Goal: Task Accomplishment & Management: Complete application form

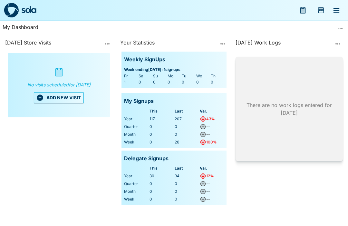
click at [57, 98] on button "ADD NEW VISIT" at bounding box center [59, 97] width 50 height 11
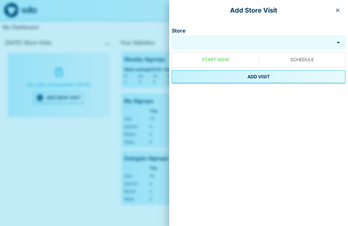
click at [231, 39] on input "Store" at bounding box center [253, 42] width 159 height 7
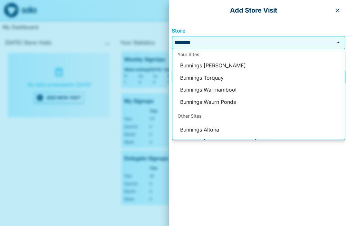
scroll to position [31, 0]
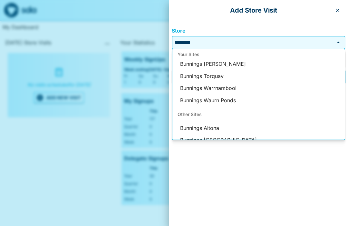
click at [219, 74] on li "Bunnings Torquay" at bounding box center [259, 76] width 173 height 12
type input "**********"
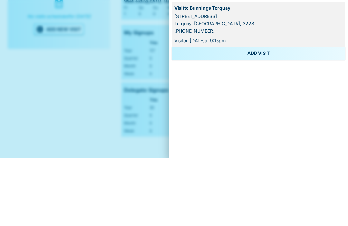
click at [258, 115] on button "ADD VISIT" at bounding box center [259, 121] width 174 height 13
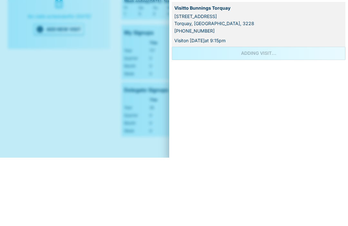
scroll to position [22, 0]
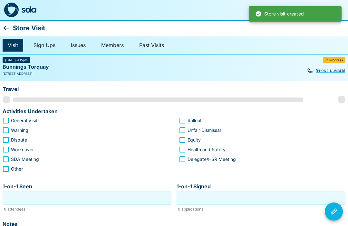
scroll to position [0, 0]
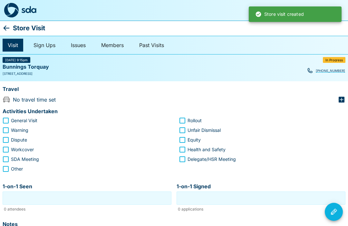
click at [343, 98] on icon "button" at bounding box center [342, 100] width 6 height 6
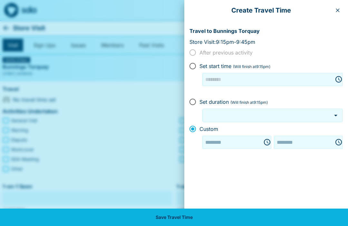
type input "********"
type input "***"
type input "********"
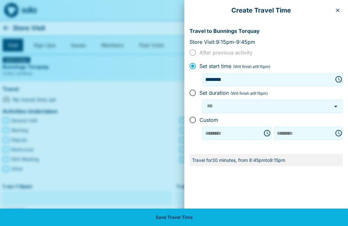
click at [338, 8] on icon "button" at bounding box center [338, 10] width 5 height 5
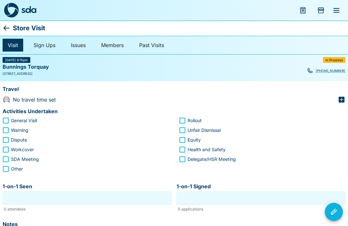
click at [345, 100] on icon "button" at bounding box center [342, 100] width 6 height 6
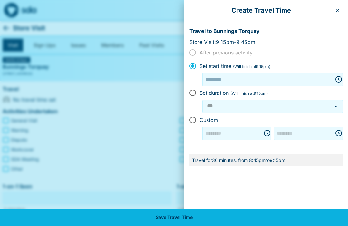
type input "********"
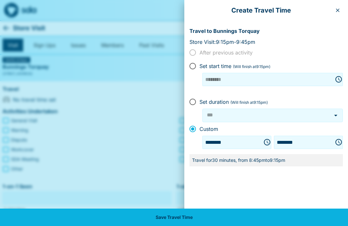
click at [264, 140] on icon "Choose time, selected time is 8:45 PM" at bounding box center [268, 142] width 8 height 8
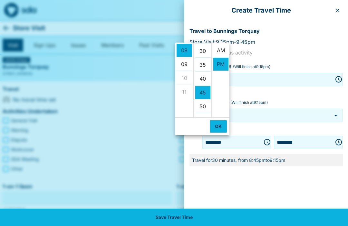
scroll to position [0, 0]
click at [222, 48] on li "AM" at bounding box center [220, 50] width 15 height 13
click at [206, 48] on li "30" at bounding box center [202, 51] width 15 height 13
type input "********"
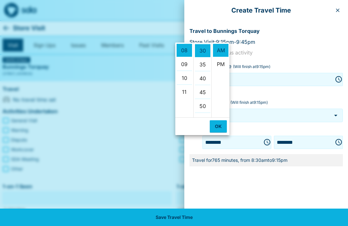
scroll to position [83, 0]
click at [218, 117] on ul "AM PM" at bounding box center [221, 80] width 18 height 75
click at [221, 124] on button "OK" at bounding box center [218, 126] width 17 height 12
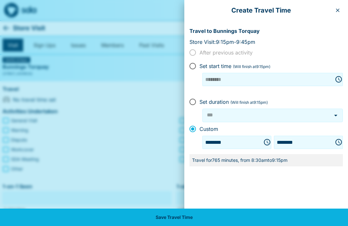
click at [337, 139] on icon "Choose time, selected time is 9:15 PM" at bounding box center [339, 142] width 8 height 8
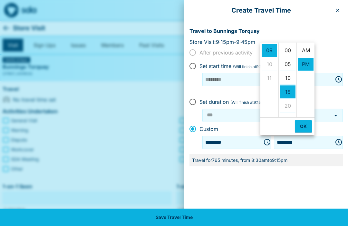
scroll to position [0, 0]
click at [307, 47] on li "AM" at bounding box center [305, 50] width 15 height 13
click at [289, 49] on li "00" at bounding box center [287, 50] width 15 height 13
type input "********"
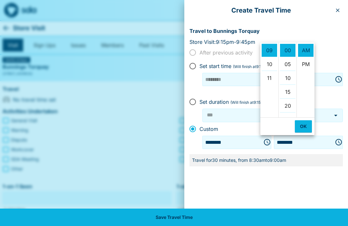
click at [304, 123] on button "OK" at bounding box center [303, 126] width 17 height 12
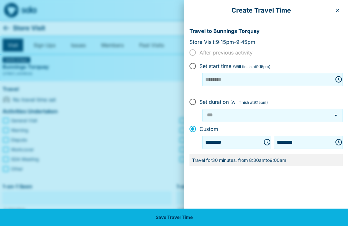
click at [170, 219] on button "Save Travel Time" at bounding box center [174, 217] width 348 height 17
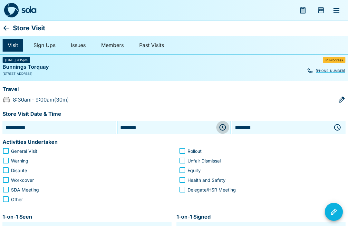
click at [221, 125] on icon "button" at bounding box center [223, 128] width 8 height 8
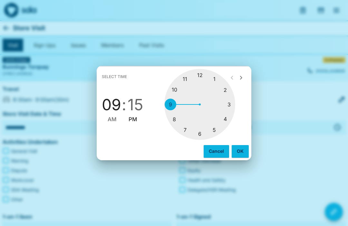
click at [168, 103] on div at bounding box center [200, 104] width 71 height 71
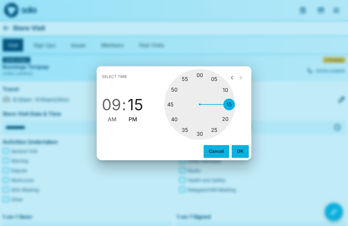
click at [200, 73] on div at bounding box center [200, 104] width 71 height 71
click at [109, 117] on span "AM" at bounding box center [112, 119] width 9 height 9
type input "********"
click at [236, 149] on button "OK" at bounding box center [240, 151] width 17 height 12
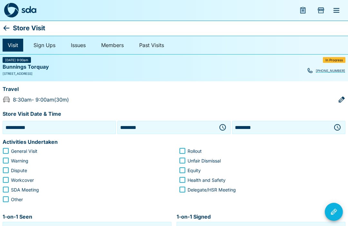
click at [340, 125] on icon "button" at bounding box center [338, 127] width 6 height 6
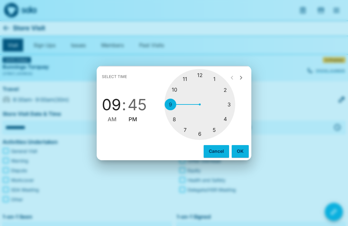
click at [177, 90] on div at bounding box center [200, 104] width 71 height 71
click at [230, 105] on div at bounding box center [200, 104] width 71 height 71
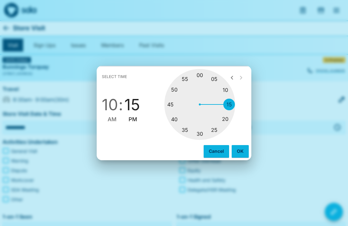
click at [109, 117] on span "AM" at bounding box center [112, 119] width 9 height 9
type input "********"
click at [239, 149] on button "OK" at bounding box center [240, 151] width 17 height 12
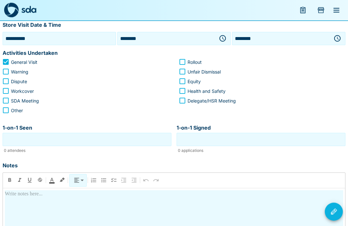
click at [93, 139] on input "1-on-1 Seen" at bounding box center [87, 140] width 166 height 10
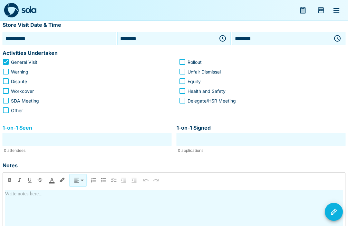
scroll to position [89, 0]
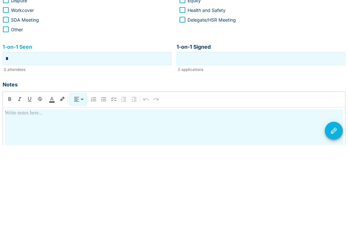
type input "*"
click at [266, 135] on input "1-on-1 Signed" at bounding box center [261, 140] width 166 height 10
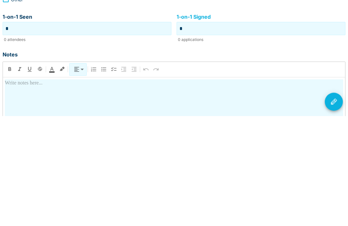
scroll to position [105, 0]
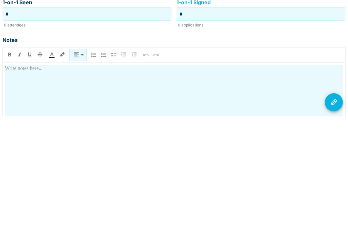
type input "*"
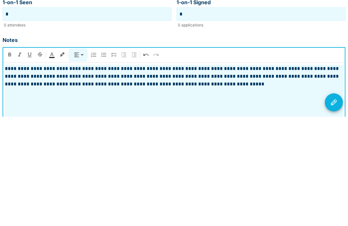
click at [336, 209] on icon "Visit Actions" at bounding box center [334, 212] width 6 height 6
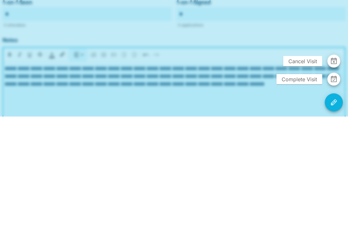
scroll to position [162, 0]
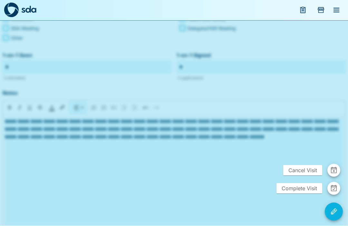
click at [306, 194] on span "Complete Visit" at bounding box center [300, 189] width 46 height 10
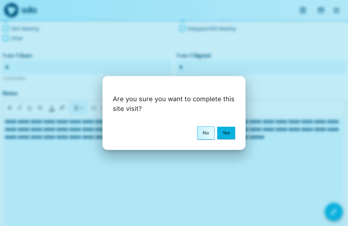
click at [228, 139] on button "Yes" at bounding box center [226, 133] width 18 height 12
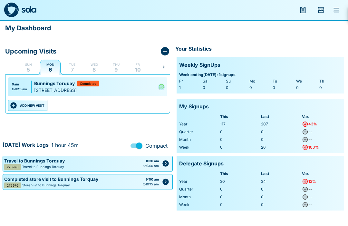
click at [29, 104] on button "ADD NEW VISIT" at bounding box center [27, 105] width 39 height 11
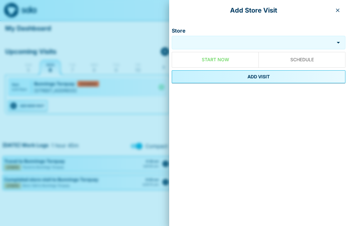
click at [342, 9] on button "button" at bounding box center [338, 10] width 10 height 10
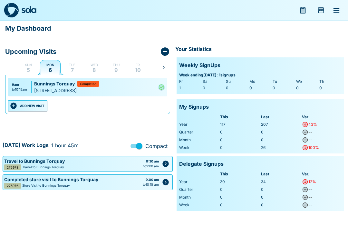
click at [339, 8] on icon "menu" at bounding box center [337, 10] width 8 height 8
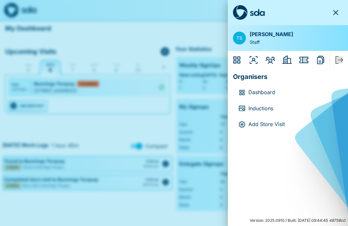
click at [270, 60] on icon "Members" at bounding box center [271, 59] width 8 height 5
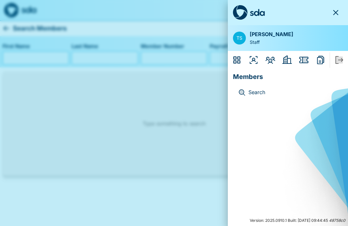
click at [286, 62] on icon "Employers" at bounding box center [288, 59] width 10 height 8
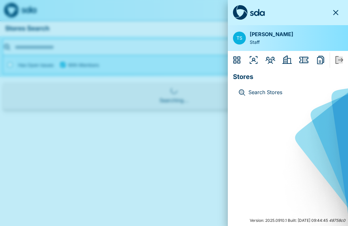
click at [306, 58] on icon "Issues" at bounding box center [305, 60] width 5 height 6
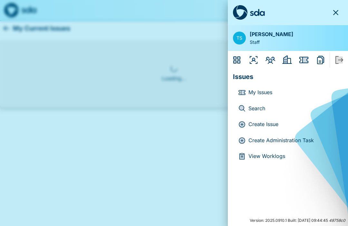
click at [286, 140] on p "Create Administration Task" at bounding box center [293, 140] width 89 height 8
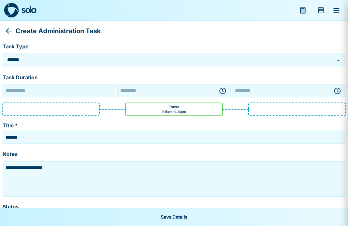
type input "**********"
type input "********"
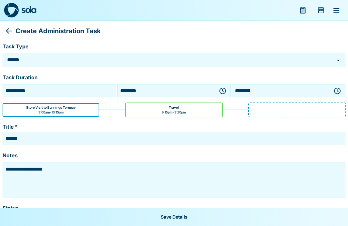
click at [341, 56] on icon "Open" at bounding box center [339, 60] width 8 height 8
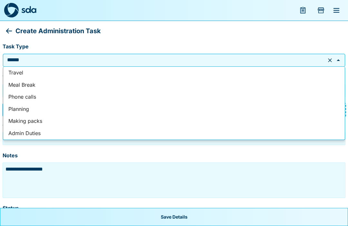
click at [326, 11] on button "Add Store Visit" at bounding box center [321, 10] width 15 height 15
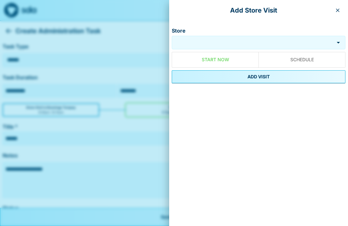
click at [337, 8] on icon "button" at bounding box center [338, 10] width 5 height 5
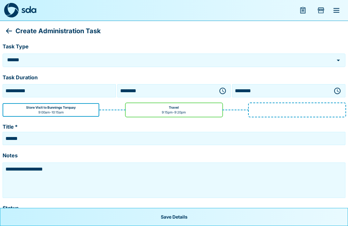
click at [336, 9] on icon "menu" at bounding box center [337, 10] width 6 height 5
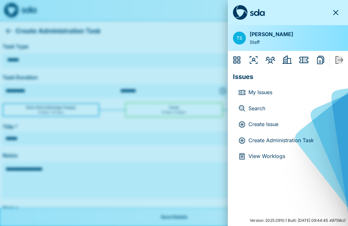
click at [306, 59] on icon "Issues" at bounding box center [305, 60] width 5 height 6
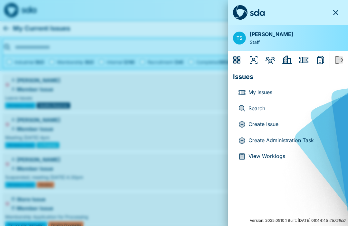
click at [269, 124] on p "Create Issue" at bounding box center [293, 124] width 89 height 8
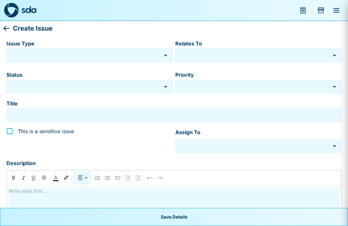
type input "********"
type input "******"
type input "**********"
type input "********"
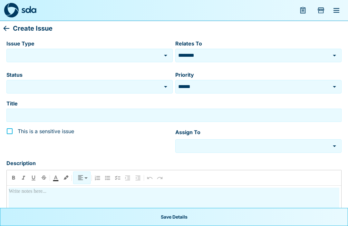
click at [166, 54] on icon "Open" at bounding box center [166, 56] width 8 height 8
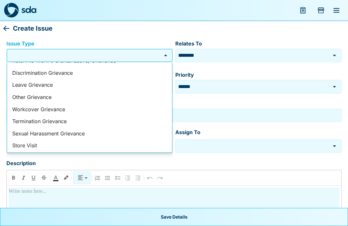
scroll to position [92, 0]
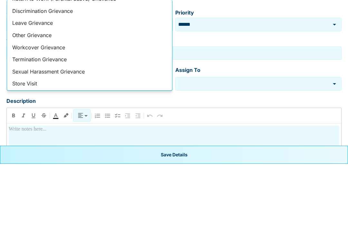
click at [51, 152] on li "SDA Admin/Meeting" at bounding box center [89, 158] width 165 height 12
type input "**********"
type input "**"
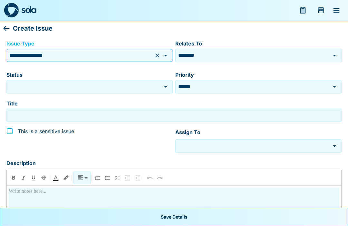
click at [164, 85] on icon "Open" at bounding box center [166, 87] width 8 height 8
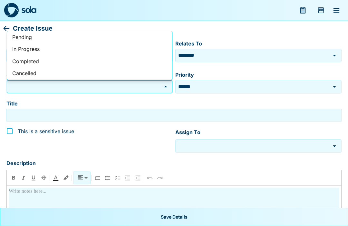
click at [35, 59] on li "Completed" at bounding box center [89, 61] width 165 height 12
type input "*********"
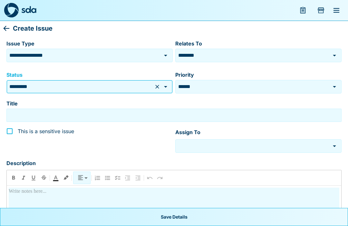
click at [333, 87] on icon "Open" at bounding box center [335, 87] width 8 height 8
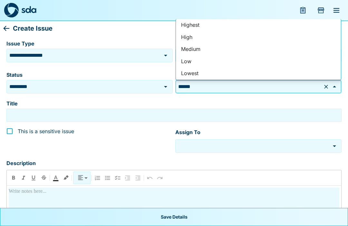
click at [189, 72] on li "Lowest" at bounding box center [258, 73] width 165 height 12
type input "******"
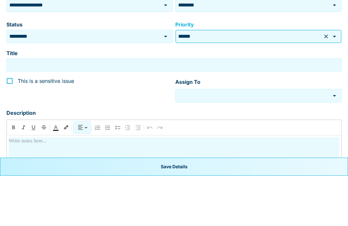
click at [96, 110] on input "Title" at bounding box center [174, 115] width 332 height 10
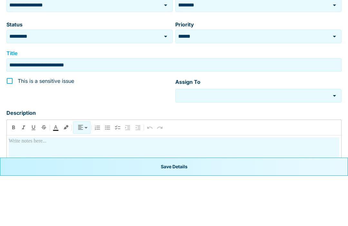
click at [336, 145] on icon "Open" at bounding box center [334, 146] width 3 height 2
type input "**********"
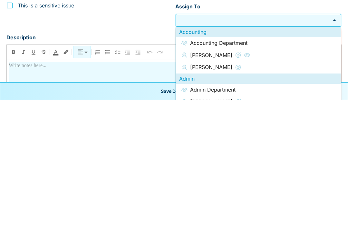
click at [229, 212] on span "Admin Department" at bounding box center [212, 216] width 45 height 8
type input "**********"
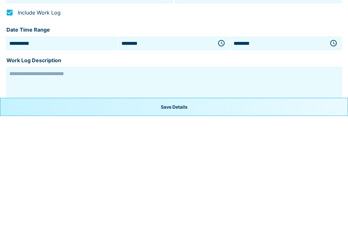
scroll to position [201, 0]
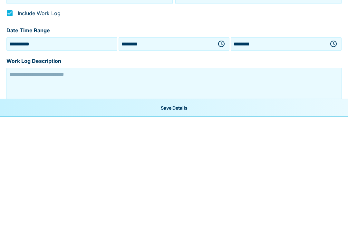
click at [221, 152] on icon "button" at bounding box center [222, 153] width 2 height 3
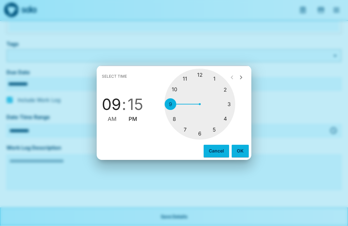
click at [176, 99] on div at bounding box center [200, 104] width 71 height 71
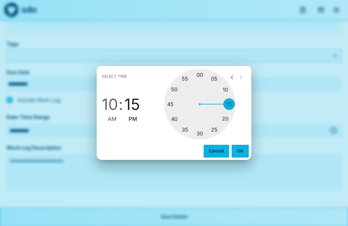
click at [199, 140] on div at bounding box center [200, 104] width 71 height 71
click at [111, 124] on span "AM" at bounding box center [112, 119] width 9 height 9
type input "********"
click at [240, 157] on button "OK" at bounding box center [240, 151] width 17 height 12
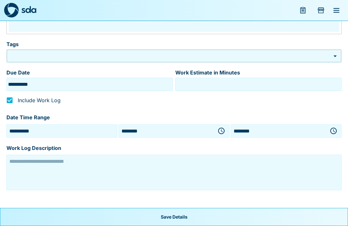
click at [335, 134] on icon "button" at bounding box center [334, 131] width 6 height 6
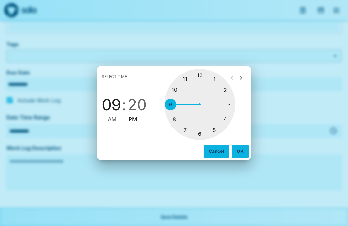
click at [183, 91] on div at bounding box center [200, 104] width 71 height 71
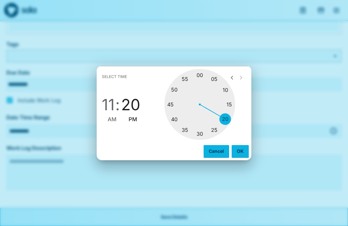
click at [200, 140] on div at bounding box center [200, 104] width 71 height 71
click at [108, 124] on span "AM" at bounding box center [112, 119] width 9 height 9
type input "********"
click at [239, 157] on button "OK" at bounding box center [240, 151] width 17 height 12
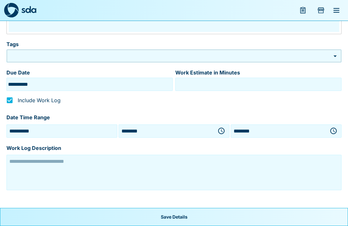
click at [93, 172] on textarea at bounding box center [174, 172] width 332 height 32
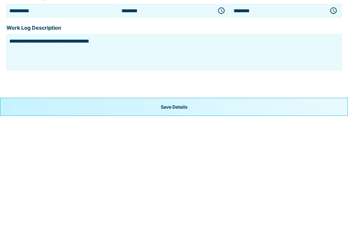
click at [82, 146] on textarea "**********" at bounding box center [174, 162] width 332 height 32
type textarea "**********"
click at [178, 208] on button "Save Details" at bounding box center [174, 217] width 348 height 18
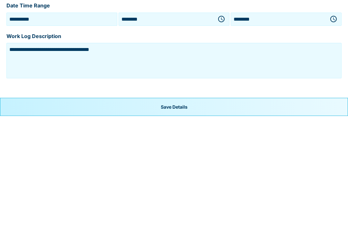
scroll to position [224, 0]
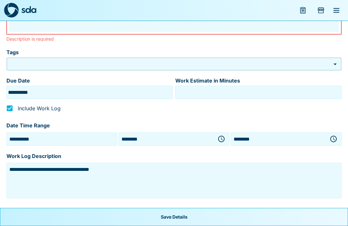
click at [187, 226] on button "Save Details" at bounding box center [174, 217] width 348 height 18
click at [178, 226] on button "Save Details" at bounding box center [174, 217] width 348 height 18
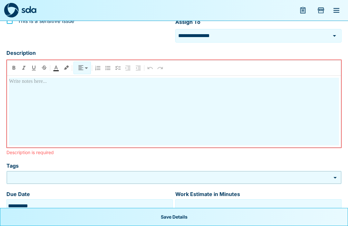
click at [75, 96] on div at bounding box center [174, 112] width 330 height 68
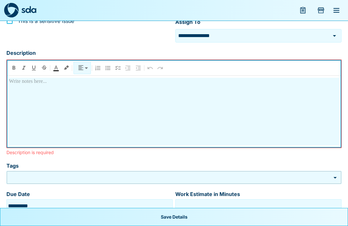
scroll to position [110, 0]
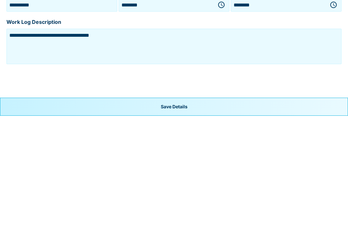
click at [177, 208] on button "Save Details" at bounding box center [174, 217] width 348 height 18
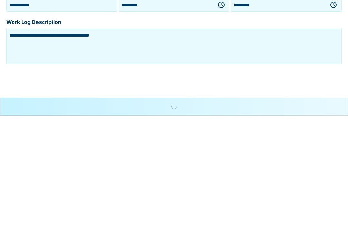
scroll to position [224, 0]
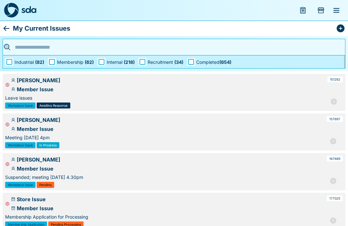
click at [325, 8] on icon "Add Store Visit" at bounding box center [321, 10] width 8 height 8
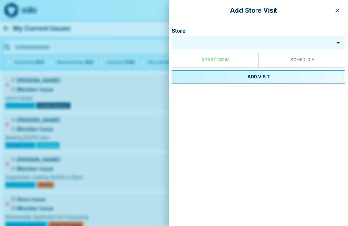
click at [213, 41] on input "Store" at bounding box center [253, 42] width 159 height 7
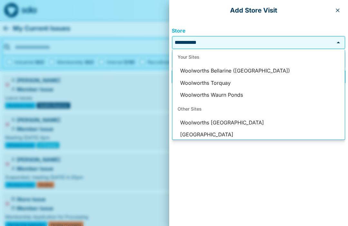
click at [222, 82] on li "Woolworths Torquay" at bounding box center [259, 83] width 173 height 12
type input "**********"
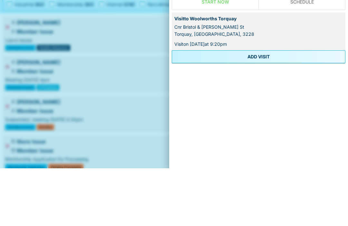
click at [261, 108] on button "ADD VISIT" at bounding box center [259, 114] width 174 height 13
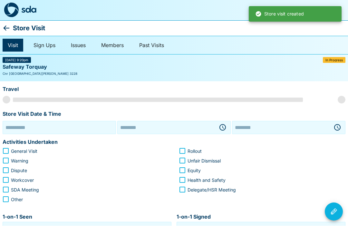
type input "**********"
type input "********"
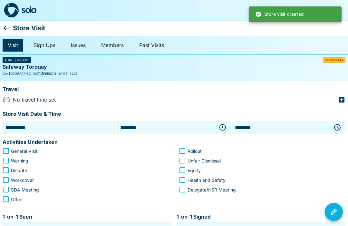
click at [344, 97] on icon "button" at bounding box center [342, 100] width 6 height 6
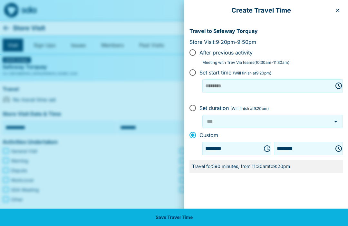
click at [339, 145] on icon "Choose time, selected time is 9:20 PM" at bounding box center [339, 148] width 6 height 6
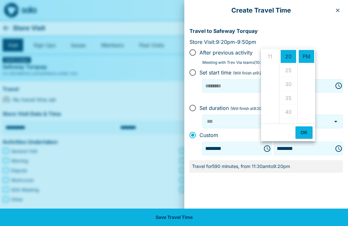
scroll to position [153, 0]
click at [269, 54] on ul "12 01 02 03 04 05 06 07 08 09 10 11" at bounding box center [270, 86] width 18 height 75
click at [270, 56] on ul "12 01 02 03 04 05 06 07 08 09 10 11" at bounding box center [270, 86] width 18 height 75
click at [307, 51] on li "AM" at bounding box center [306, 55] width 15 height 13
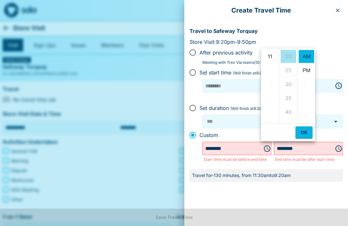
scroll to position [153, 0]
click at [269, 55] on li "11" at bounding box center [270, 56] width 15 height 13
click at [289, 53] on li "45" at bounding box center [288, 56] width 15 height 13
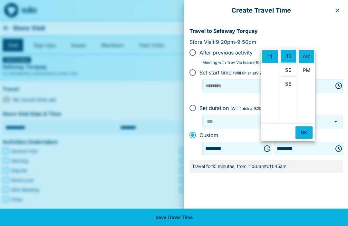
scroll to position [125, 0]
click at [304, 131] on button "OK" at bounding box center [304, 132] width 17 height 12
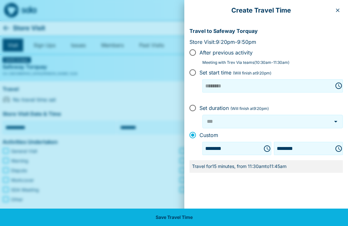
click at [341, 144] on button "Choose time, selected time is 11:45 AM" at bounding box center [339, 148] width 13 height 13
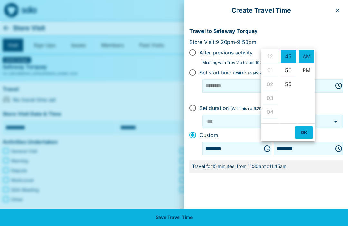
scroll to position [0, 0]
click at [269, 53] on ul "12 01 02 03 04 05 06 07 08 09 10 11" at bounding box center [270, 86] width 18 height 75
click at [270, 53] on ul "12 01 02 03 04 05 06 07 08 09 10 11" at bounding box center [270, 86] width 18 height 75
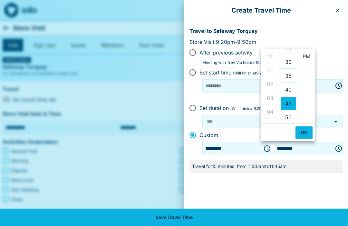
scroll to position [77, 0]
click at [289, 59] on li "30" at bounding box center [288, 62] width 15 height 13
click at [307, 53] on li "PM" at bounding box center [306, 56] width 15 height 13
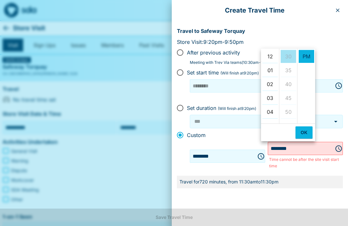
click at [269, 52] on li "12" at bounding box center [270, 56] width 15 height 13
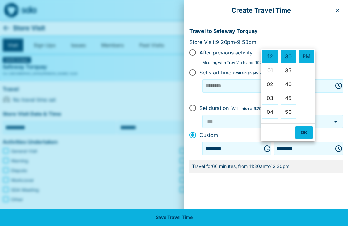
click at [302, 130] on button "OK" at bounding box center [304, 132] width 17 height 12
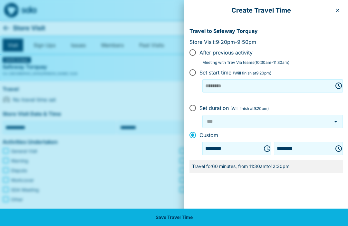
click at [339, 145] on icon "Choose time, selected time is 12:30 PM" at bounding box center [339, 149] width 8 height 8
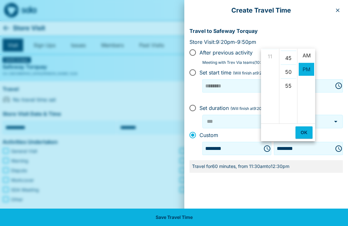
scroll to position [0, 0]
click at [307, 53] on li "AM" at bounding box center [306, 56] width 15 height 13
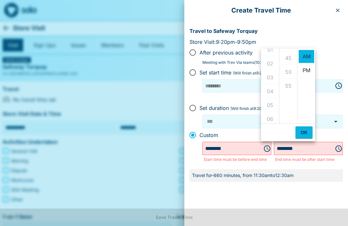
scroll to position [0, 0]
click at [290, 56] on ul "00 05 10 15 20 25 30 35 40 45 50 55" at bounding box center [288, 86] width 18 height 75
click at [289, 54] on ul "00 05 10 15 20 25 30 35 40 45 50 55" at bounding box center [288, 86] width 18 height 75
click at [338, 146] on icon "Choose time, selected time is 12:30 AM" at bounding box center [339, 149] width 8 height 8
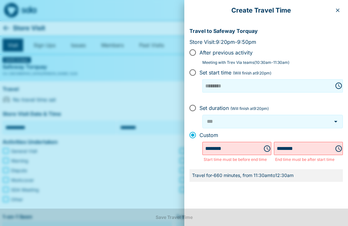
click at [338, 146] on icon "Choose time, selected time is 12:30 AM" at bounding box center [339, 149] width 8 height 8
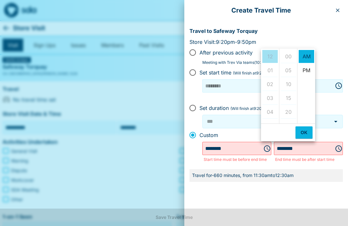
scroll to position [83, 0]
click at [307, 54] on li "AM" at bounding box center [306, 56] width 15 height 13
click at [337, 146] on icon "Choose time, selected time is 12:30 AM" at bounding box center [339, 149] width 8 height 8
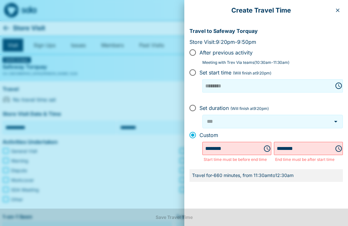
click at [338, 145] on icon "Choose time, selected time is 12:30 AM" at bounding box center [339, 149] width 8 height 8
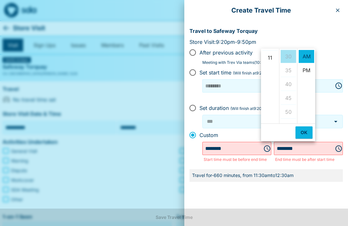
scroll to position [152, 0]
click at [270, 55] on li "11" at bounding box center [270, 57] width 15 height 13
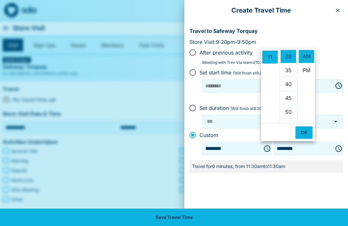
scroll to position [153, 0]
click at [288, 60] on li "45" at bounding box center [288, 57] width 15 height 13
type input "********"
click at [340, 145] on icon "Choose time, selected time is 11:45 AM" at bounding box center [339, 149] width 8 height 8
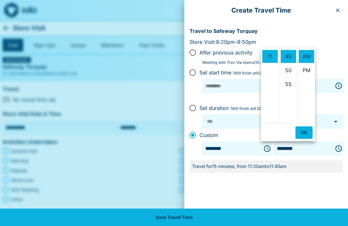
click at [306, 129] on button "OK" at bounding box center [304, 132] width 17 height 12
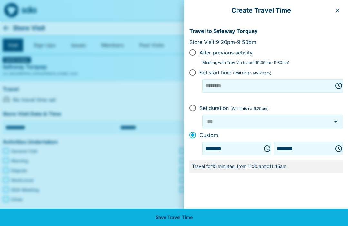
click at [162, 216] on button "Save Travel Time" at bounding box center [174, 217] width 348 height 17
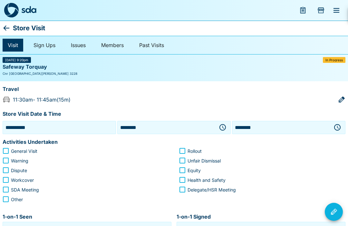
click at [224, 127] on icon "button" at bounding box center [223, 128] width 8 height 8
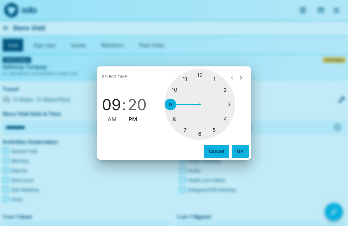
click at [187, 76] on div at bounding box center [200, 104] width 71 height 71
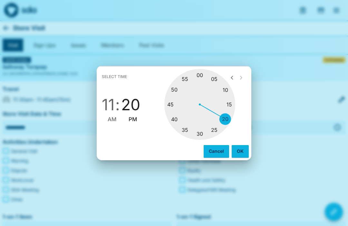
click at [169, 104] on div at bounding box center [200, 104] width 71 height 71
type input "********"
click at [107, 114] on span "11" at bounding box center [108, 105] width 13 height 18
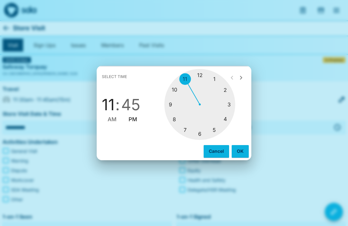
click at [242, 148] on button "OK" at bounding box center [240, 151] width 17 height 12
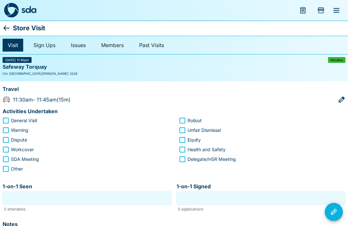
click at [336, 53] on div "Visit Sign Ups Issues Members Past Visits" at bounding box center [174, 45] width 348 height 19
click at [336, 59] on span "Pending" at bounding box center [337, 59] width 12 height 3
click at [9, 27] on icon at bounding box center [7, 28] width 8 height 8
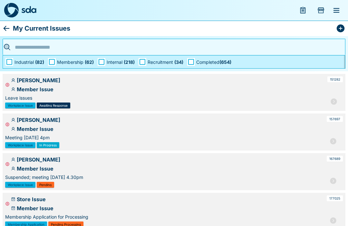
click at [302, 9] on icon "menu" at bounding box center [303, 10] width 5 height 5
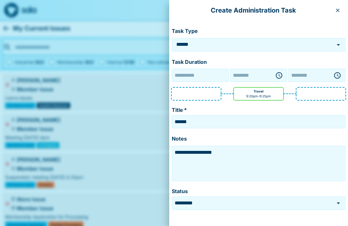
type input "**********"
type input "********"
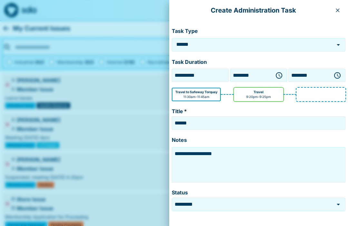
click at [338, 9] on icon "button" at bounding box center [338, 10] width 5 height 5
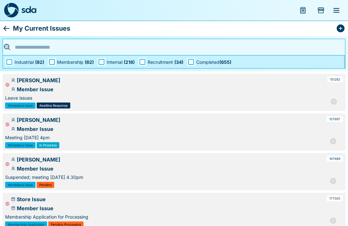
click at [320, 9] on icon "Add Store Visit" at bounding box center [321, 10] width 6 height 6
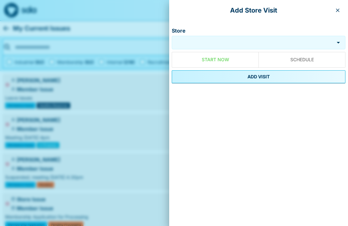
click at [338, 9] on icon "button" at bounding box center [338, 10] width 5 height 5
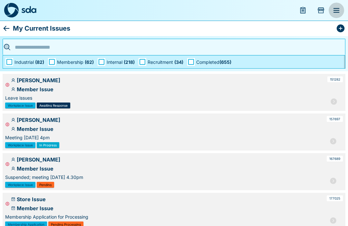
click at [340, 10] on icon "menu" at bounding box center [337, 10] width 8 height 8
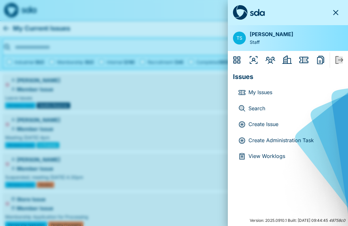
click at [268, 60] on icon "Members" at bounding box center [271, 60] width 10 height 10
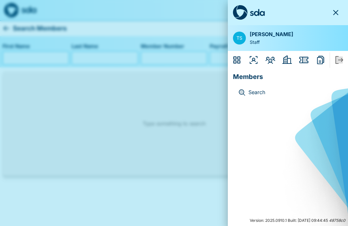
click at [289, 59] on icon "Employers" at bounding box center [287, 60] width 10 height 10
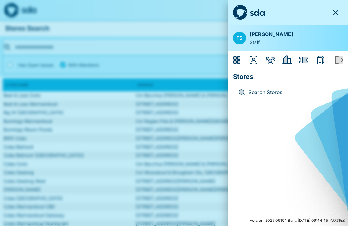
click at [306, 57] on icon "Issues" at bounding box center [305, 60] width 5 height 6
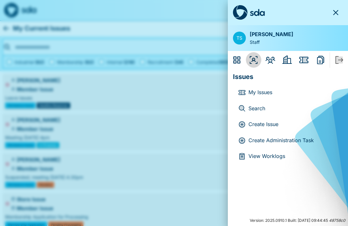
click at [253, 55] on icon "Organisers" at bounding box center [254, 60] width 10 height 10
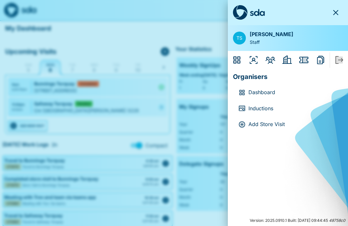
click at [267, 89] on p "Dashboard" at bounding box center [293, 92] width 89 height 8
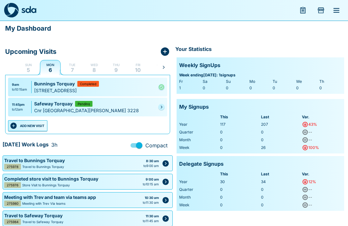
click at [161, 104] on link at bounding box center [161, 107] width 6 height 6
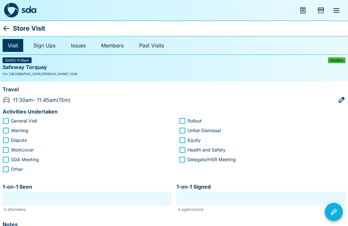
click at [339, 61] on span "Pending" at bounding box center [337, 60] width 12 height 3
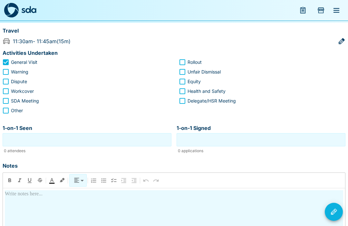
scroll to position [56, 0]
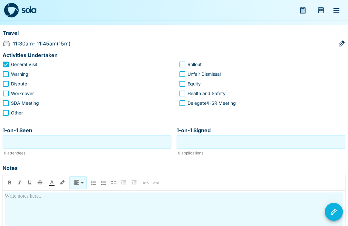
click at [104, 141] on input "1-on-1 Seen" at bounding box center [87, 142] width 166 height 10
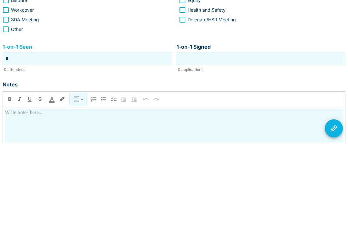
type input "*"
click at [258, 137] on input "1-on-1 Signed" at bounding box center [261, 142] width 166 height 10
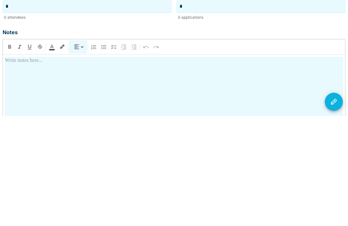
scroll to position [84, 0]
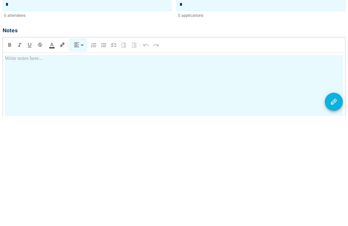
type input "*"
click at [109, 165] on div at bounding box center [174, 221] width 339 height 113
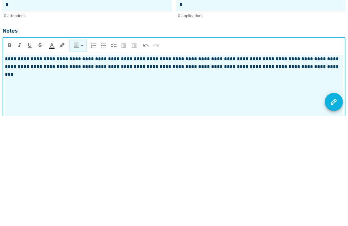
click at [333, 208] on icon "Visit Actions" at bounding box center [334, 212] width 8 height 8
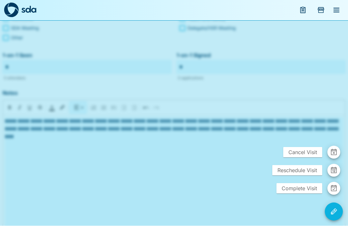
click at [304, 194] on span "Complete Visit" at bounding box center [300, 189] width 46 height 10
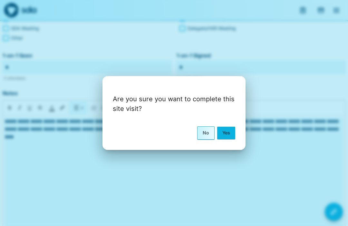
click at [227, 139] on button "Yes" at bounding box center [226, 133] width 18 height 12
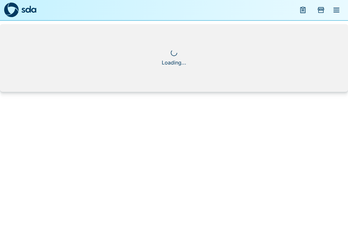
scroll to position [0, 0]
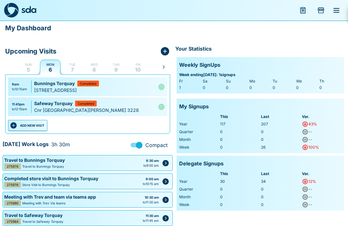
click at [38, 122] on button "ADD NEW VISIT" at bounding box center [27, 125] width 39 height 11
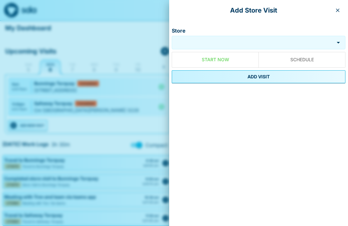
click at [228, 40] on input "Store" at bounding box center [253, 42] width 159 height 7
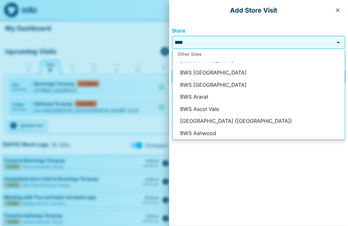
scroll to position [0, 0]
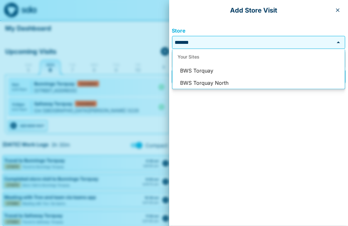
click at [206, 73] on li "BWS Torquay" at bounding box center [259, 71] width 173 height 12
type input "**********"
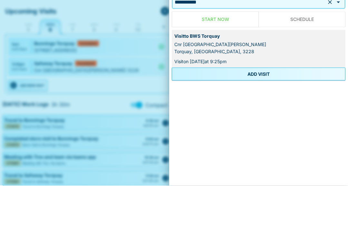
click at [257, 108] on button "ADD VISIT" at bounding box center [259, 114] width 174 height 13
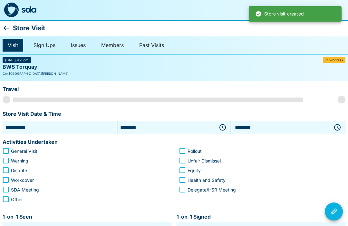
scroll to position [0, 0]
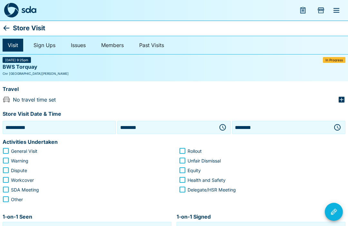
click at [224, 127] on icon "button" at bounding box center [223, 128] width 8 height 8
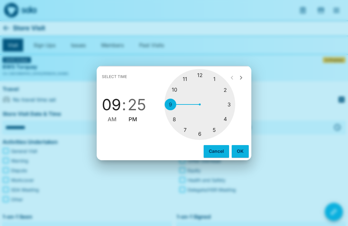
click at [199, 73] on div at bounding box center [200, 104] width 71 height 71
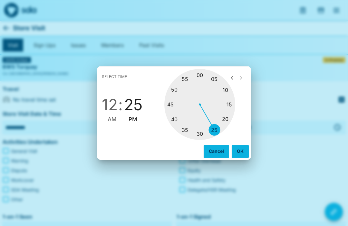
click at [185, 128] on div at bounding box center [200, 104] width 71 height 71
type input "********"
click at [133, 115] on span "PM" at bounding box center [133, 119] width 9 height 9
click at [236, 155] on button "OK" at bounding box center [240, 151] width 17 height 12
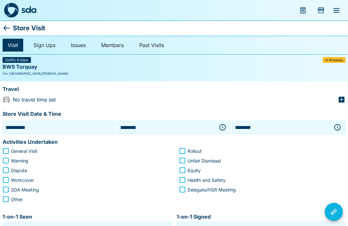
click at [339, 125] on icon "button" at bounding box center [338, 128] width 8 height 8
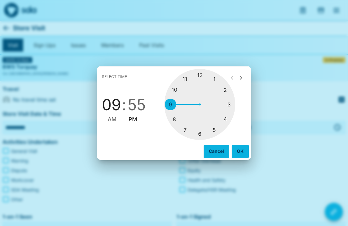
click at [199, 74] on div at bounding box center [200, 104] width 71 height 71
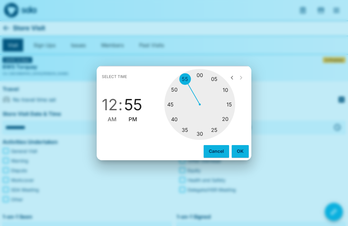
click at [174, 87] on div at bounding box center [200, 104] width 71 height 71
type input "********"
click at [238, 150] on button "OK" at bounding box center [240, 151] width 17 height 12
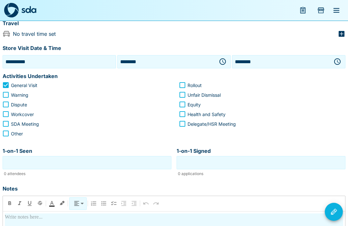
click at [84, 165] on input "1-on-1 Seen" at bounding box center [87, 163] width 166 height 10
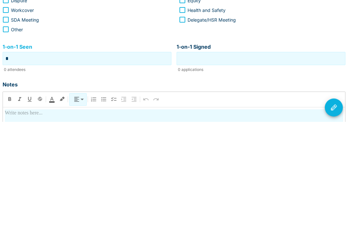
type input "*"
click at [285, 158] on input "1-on-1 Signed" at bounding box center [261, 163] width 166 height 10
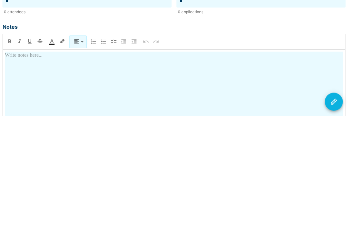
scroll to position [122, 0]
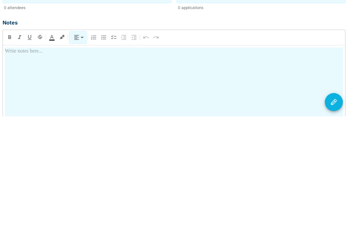
type input "*"
click at [126, 157] on div at bounding box center [174, 213] width 339 height 113
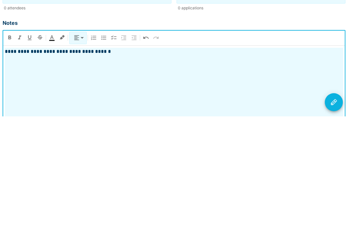
click at [43, 157] on p "**********" at bounding box center [174, 161] width 339 height 8
click at [48, 157] on p "**********" at bounding box center [174, 161] width 339 height 8
click at [106, 157] on p "**********" at bounding box center [174, 161] width 339 height 8
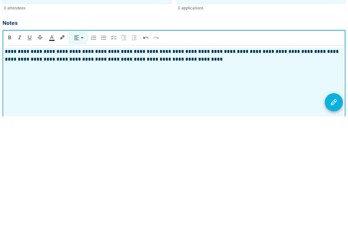
click at [333, 208] on icon "Visit Actions" at bounding box center [334, 212] width 8 height 8
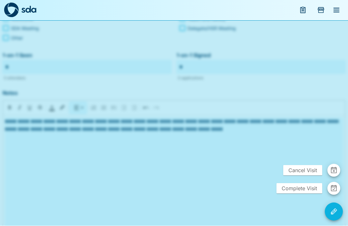
click at [298, 194] on span "Complete Visit" at bounding box center [300, 189] width 46 height 10
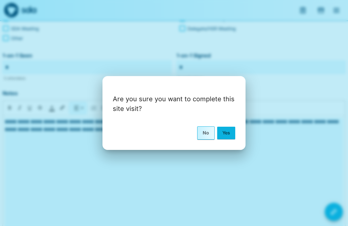
click at [226, 139] on button "Yes" at bounding box center [226, 133] width 18 height 12
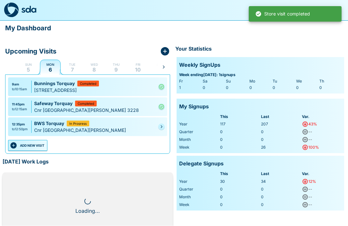
scroll to position [0, 0]
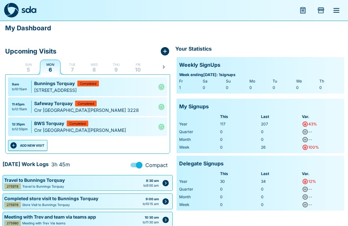
click at [37, 143] on button "ADD NEW VISIT" at bounding box center [27, 145] width 39 height 11
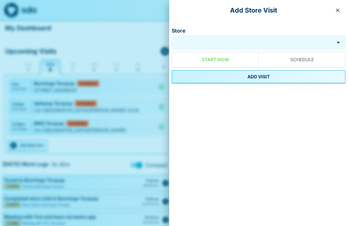
click at [229, 43] on input "Store" at bounding box center [253, 42] width 159 height 7
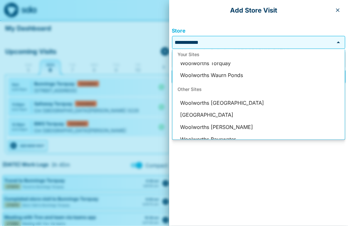
scroll to position [0, 0]
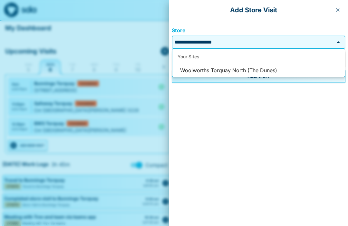
click at [259, 67] on li "Woolworths Torquay North (The Dunes)" at bounding box center [259, 71] width 173 height 12
type input "**********"
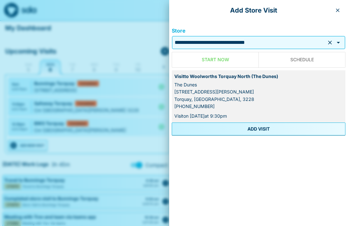
click at [263, 128] on button "ADD VISIT" at bounding box center [259, 129] width 174 height 13
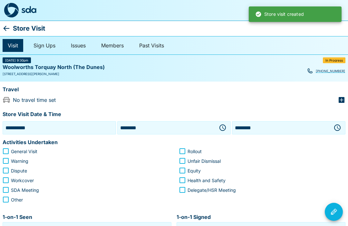
click at [222, 126] on icon "button" at bounding box center [223, 128] width 8 height 8
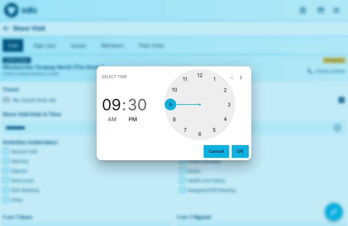
click at [135, 116] on span "PM" at bounding box center [133, 119] width 9 height 9
click at [213, 78] on div at bounding box center [200, 104] width 71 height 71
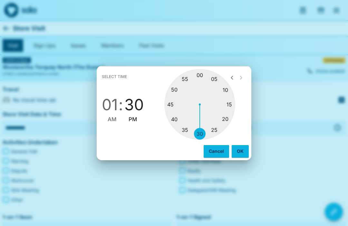
type input "********"
click at [214, 80] on div at bounding box center [200, 104] width 71 height 71
click at [239, 151] on button "OK" at bounding box center [240, 151] width 17 height 12
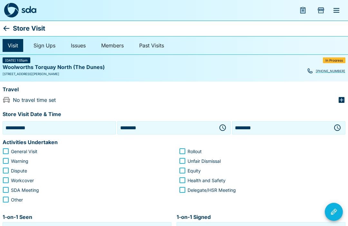
click at [338, 128] on icon "button" at bounding box center [338, 128] width 8 height 8
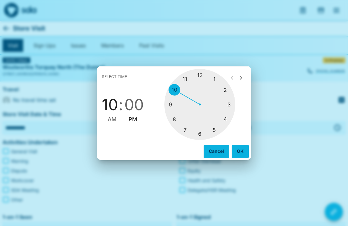
click at [216, 74] on div at bounding box center [200, 104] width 71 height 71
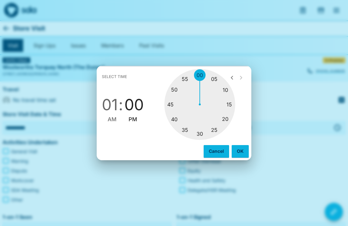
click at [171, 99] on div at bounding box center [200, 104] width 71 height 71
type input "********"
click at [238, 147] on button "OK" at bounding box center [240, 151] width 17 height 12
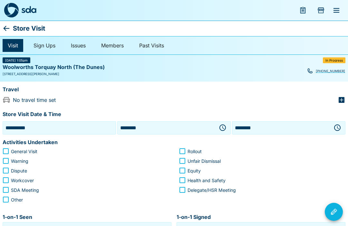
click at [345, 94] on div "Travel" at bounding box center [174, 90] width 343 height 12
click at [345, 98] on icon "button" at bounding box center [342, 100] width 6 height 6
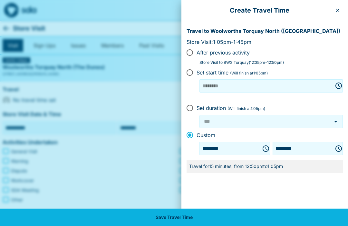
click at [211, 213] on button "Save Travel Time" at bounding box center [174, 217] width 348 height 17
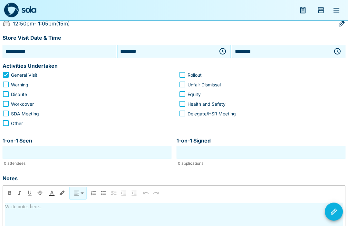
scroll to position [75, 0]
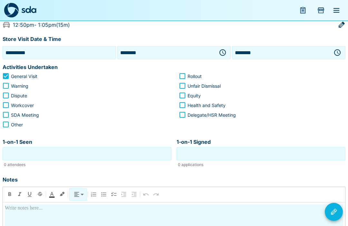
click at [75, 151] on input "1-on-1 Seen" at bounding box center [87, 154] width 166 height 10
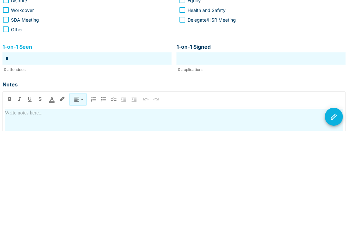
type input "*"
click at [268, 149] on input "1-on-1 Signed" at bounding box center [261, 154] width 166 height 10
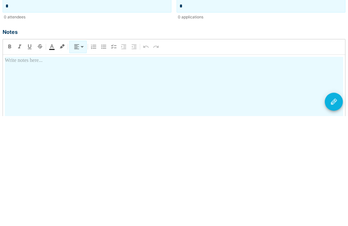
scroll to position [120, 0]
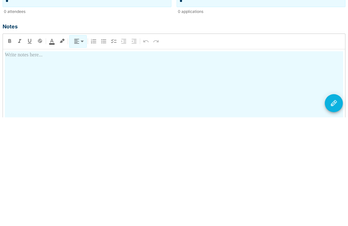
type input "*"
click at [145, 160] on div at bounding box center [174, 216] width 339 height 113
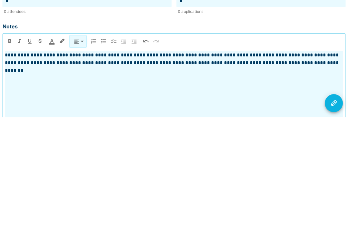
click at [334, 208] on icon "Visit Actions" at bounding box center [334, 212] width 8 height 8
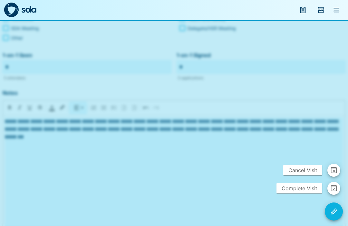
click at [296, 194] on span "Complete Visit" at bounding box center [300, 189] width 46 height 10
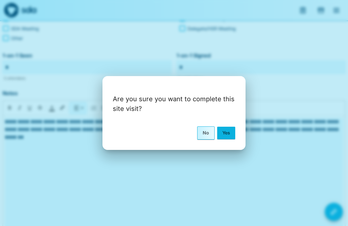
click at [224, 139] on button "Yes" at bounding box center [226, 133] width 18 height 12
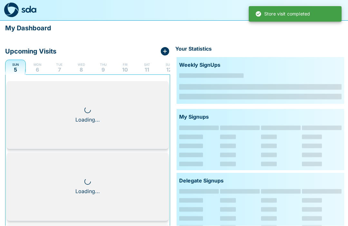
scroll to position [0, 0]
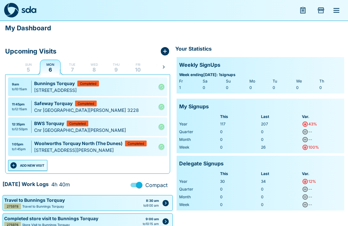
click at [36, 165] on button "ADD NEW VISIT" at bounding box center [27, 165] width 39 height 11
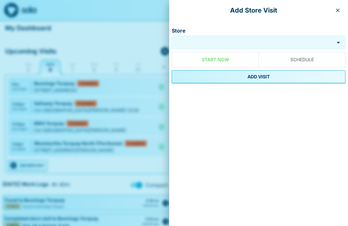
click at [220, 43] on input "Store" at bounding box center [253, 42] width 159 height 7
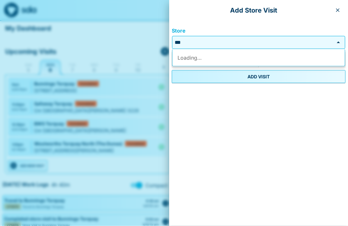
type input "*"
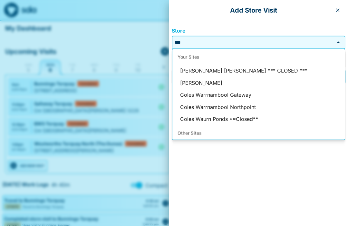
type input "*"
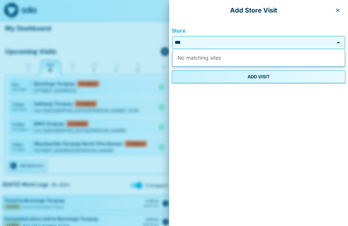
type input "*"
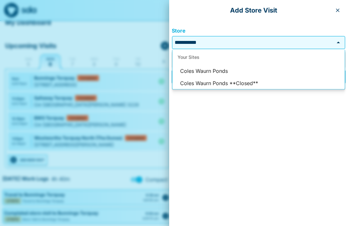
click at [220, 65] on li "Coles Waurn Ponds" at bounding box center [259, 71] width 173 height 12
type input "**********"
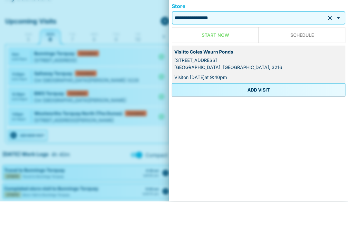
click at [265, 108] on button "ADD VISIT" at bounding box center [259, 114] width 174 height 13
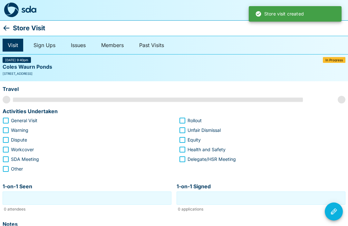
scroll to position [0, 0]
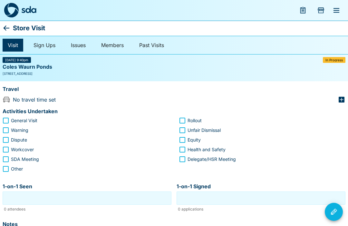
click at [342, 98] on icon "button" at bounding box center [342, 100] width 6 height 6
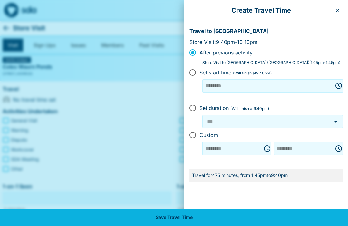
click at [339, 8] on icon "button" at bounding box center [338, 10] width 5 height 5
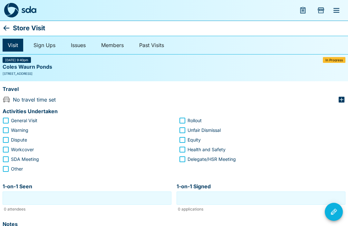
click at [339, 99] on icon "button" at bounding box center [342, 100] width 8 height 8
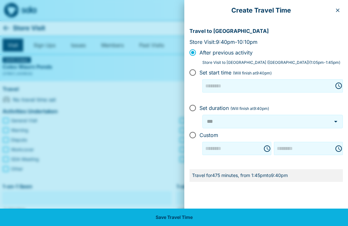
type input "********"
click at [339, 10] on icon "button" at bounding box center [338, 10] width 5 height 5
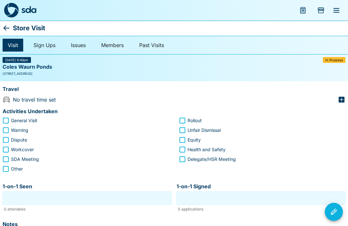
click at [341, 101] on icon "button" at bounding box center [342, 100] width 6 height 6
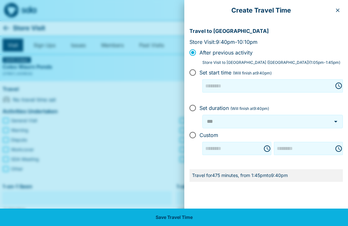
type input "********"
click at [338, 10] on icon "button" at bounding box center [338, 11] width 4 height 4
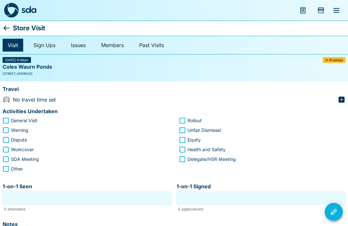
click at [342, 98] on icon "button" at bounding box center [342, 100] width 6 height 6
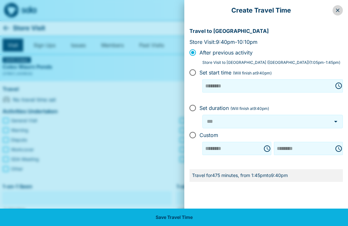
click at [339, 7] on button "button" at bounding box center [338, 10] width 10 height 10
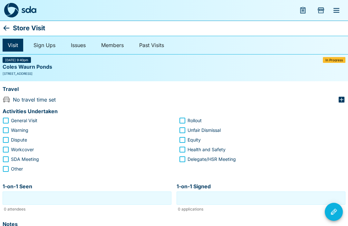
click at [8, 26] on icon at bounding box center [7, 28] width 8 height 8
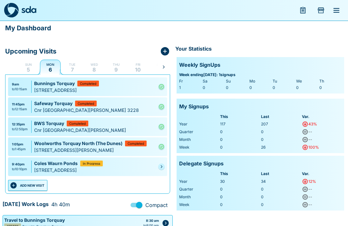
click at [162, 164] on link at bounding box center [161, 167] width 6 height 6
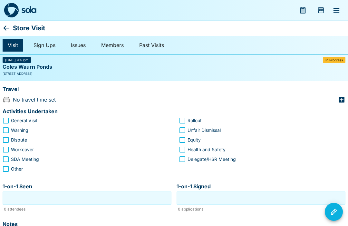
click at [343, 96] on icon "button" at bounding box center [342, 100] width 8 height 8
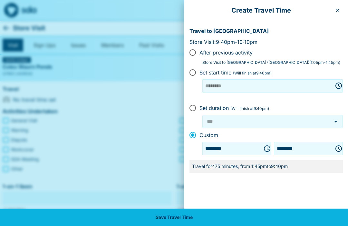
click at [338, 146] on icon "Choose time, selected time is 9:40 PM" at bounding box center [339, 149] width 8 height 8
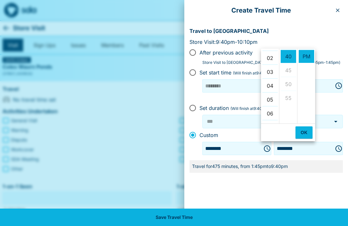
scroll to position [25, 0]
click at [267, 58] on li "02" at bounding box center [270, 59] width 15 height 13
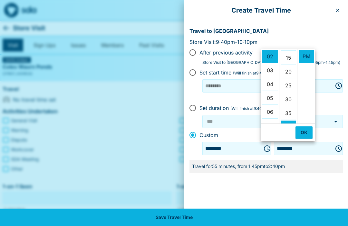
scroll to position [43, 0]
click at [286, 55] on li "15" at bounding box center [288, 55] width 15 height 13
type input "********"
click at [302, 131] on button "OK" at bounding box center [304, 132] width 17 height 12
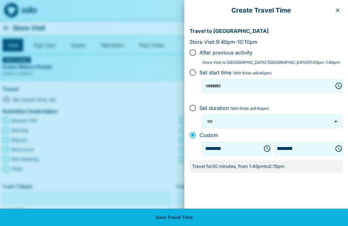
click at [170, 220] on button "Save Travel Time" at bounding box center [174, 217] width 348 height 17
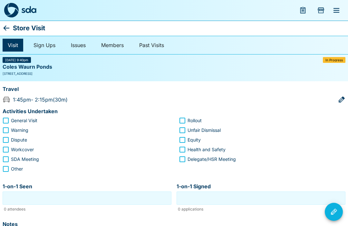
click at [333, 54] on div "Visit Sign Ups Issues Members Past Visits" at bounding box center [174, 45] width 348 height 19
click at [344, 97] on icon "button" at bounding box center [342, 99] width 6 height 6
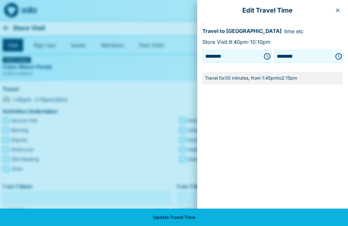
click at [339, 9] on icon "button" at bounding box center [338, 11] width 4 height 4
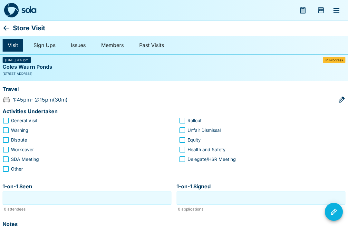
click at [8, 27] on icon at bounding box center [7, 28] width 8 height 8
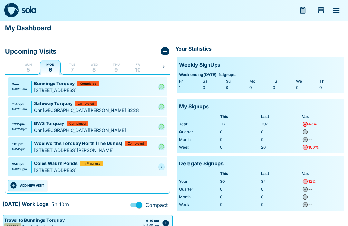
click at [162, 168] on icon "Pending" at bounding box center [162, 167] width 4 height 4
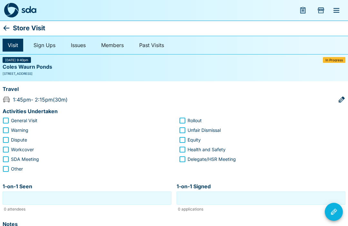
click at [5, 29] on icon at bounding box center [7, 27] width 6 height 5
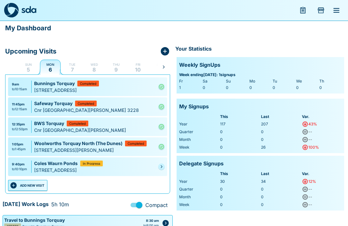
click at [160, 166] on icon "Pending" at bounding box center [162, 167] width 4 height 4
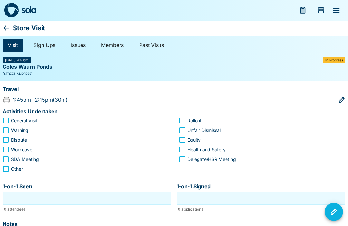
click at [4, 28] on icon at bounding box center [7, 27] width 6 height 5
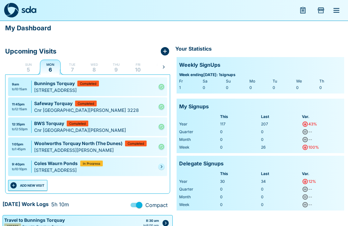
click at [164, 168] on link at bounding box center [161, 167] width 6 height 6
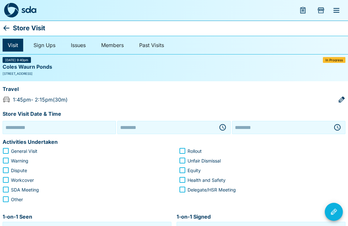
type input "**********"
type input "********"
click at [223, 126] on icon "button" at bounding box center [224, 127] width 2 height 3
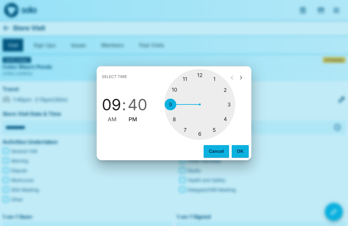
click at [226, 89] on div at bounding box center [200, 104] width 71 height 71
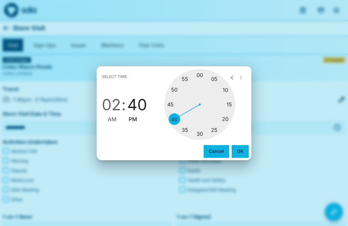
click at [228, 106] on div at bounding box center [200, 104] width 71 height 71
type input "********"
click at [238, 149] on button "OK" at bounding box center [240, 151] width 17 height 12
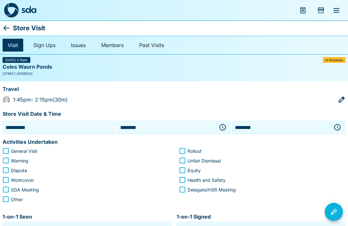
click at [336, 125] on icon "button" at bounding box center [338, 127] width 6 height 6
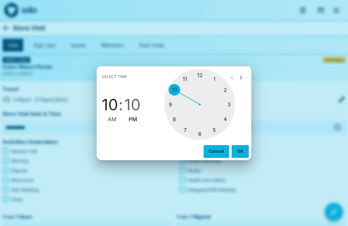
click at [224, 90] on div at bounding box center [200, 104] width 71 height 71
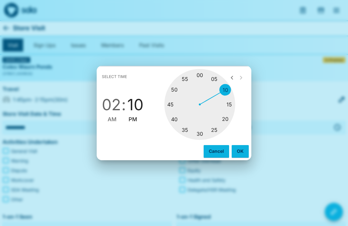
click at [174, 103] on div at bounding box center [200, 104] width 71 height 71
type input "********"
click at [237, 154] on button "OK" at bounding box center [240, 151] width 17 height 12
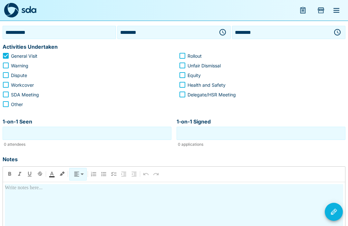
scroll to position [94, 0]
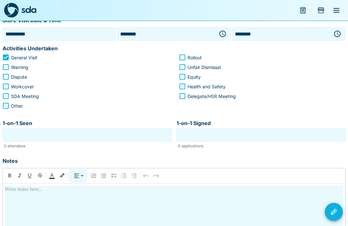
click at [76, 138] on input "1-on-1 Seen" at bounding box center [87, 135] width 166 height 10
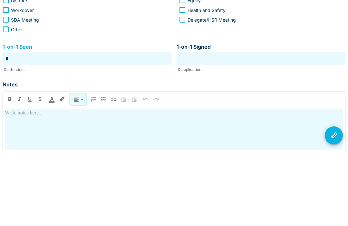
type input "*"
click at [290, 130] on input "1-on-1 Signed" at bounding box center [261, 135] width 166 height 10
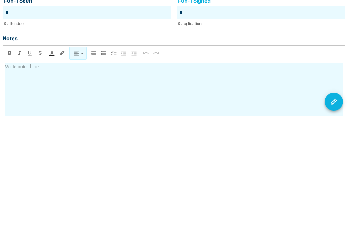
scroll to position [110, 0]
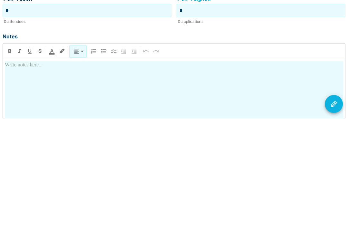
type input "*"
click at [155, 169] on div at bounding box center [174, 225] width 339 height 113
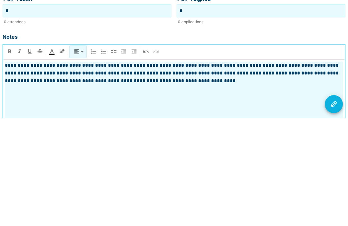
click at [336, 208] on icon "Visit Actions" at bounding box center [334, 212] width 8 height 8
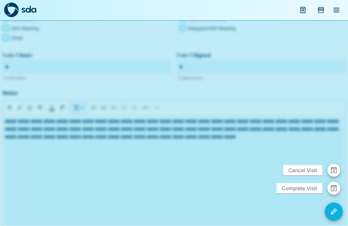
click at [301, 194] on span "Complete Visit" at bounding box center [300, 189] width 46 height 10
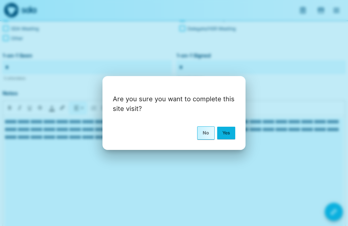
click at [223, 139] on button "Yes" at bounding box center [226, 133] width 18 height 12
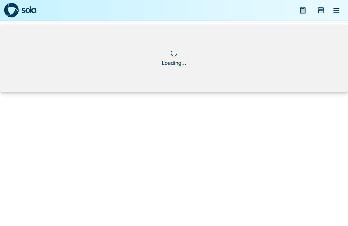
scroll to position [0, 0]
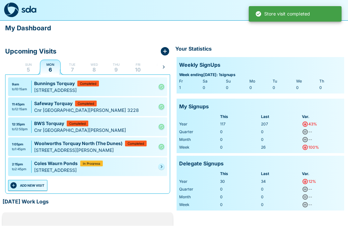
scroll to position [0, 0]
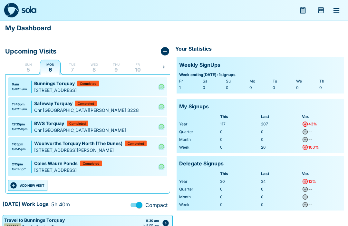
click at [35, 184] on button "ADD NEW VISIT" at bounding box center [27, 185] width 39 height 11
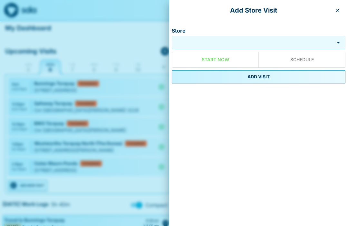
click at [228, 40] on input "Store" at bounding box center [253, 42] width 159 height 7
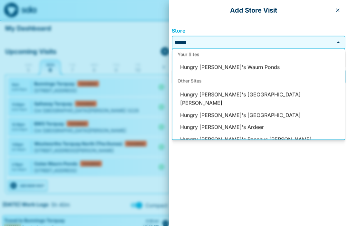
scroll to position [42, 0]
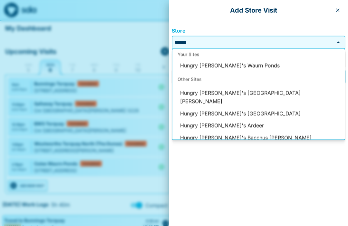
click at [242, 65] on li "Hungry [PERSON_NAME]'s Waurn Ponds" at bounding box center [259, 66] width 173 height 12
type input "**********"
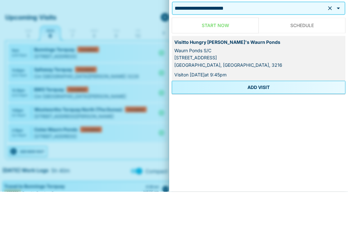
click at [267, 115] on button "ADD VISIT" at bounding box center [259, 121] width 174 height 13
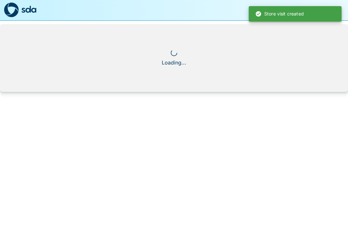
scroll to position [0, 0]
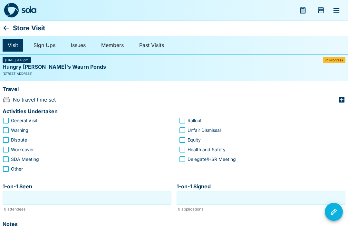
click at [5, 25] on icon at bounding box center [7, 28] width 8 height 8
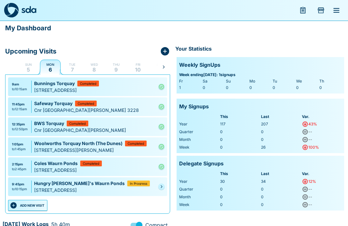
click at [164, 184] on link at bounding box center [161, 187] width 6 height 6
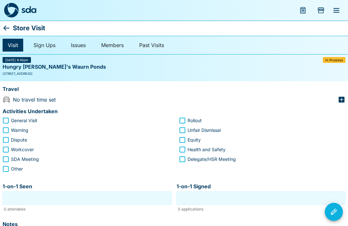
click at [344, 97] on icon "button" at bounding box center [342, 100] width 6 height 6
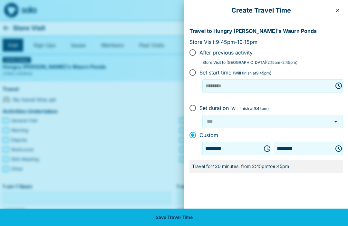
click at [342, 146] on icon "Choose time, selected time is 9:45 PM" at bounding box center [339, 149] width 8 height 8
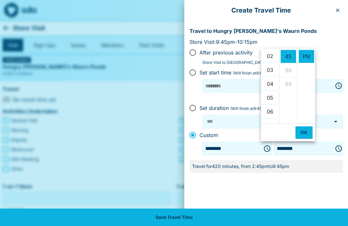
scroll to position [27, 0]
click at [272, 55] on li "02" at bounding box center [270, 56] width 15 height 13
click at [291, 58] on li "55" at bounding box center [288, 60] width 15 height 13
type input "********"
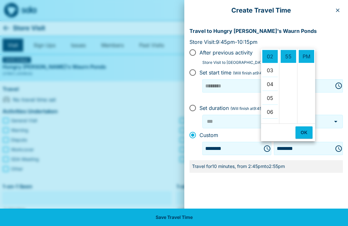
scroll to position [153, 0]
click at [302, 130] on button "OK" at bounding box center [304, 132] width 17 height 12
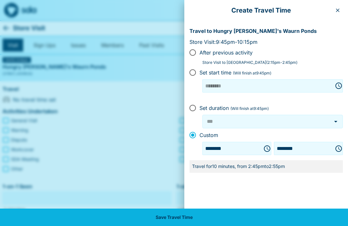
click at [173, 211] on button "Save Travel Time" at bounding box center [174, 217] width 348 height 17
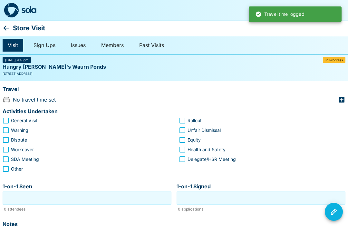
type input "***"
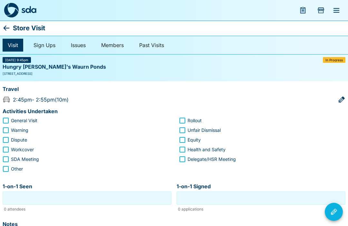
click at [4, 27] on icon at bounding box center [7, 27] width 6 height 5
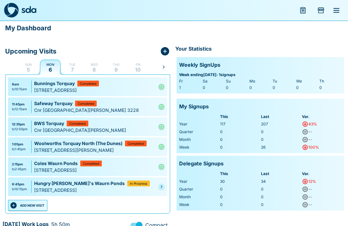
click at [160, 189] on link at bounding box center [161, 187] width 6 height 6
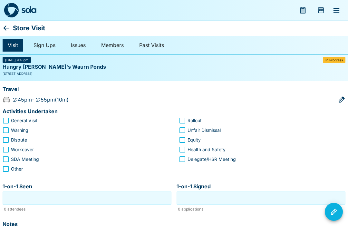
click at [4, 25] on icon at bounding box center [7, 28] width 8 height 8
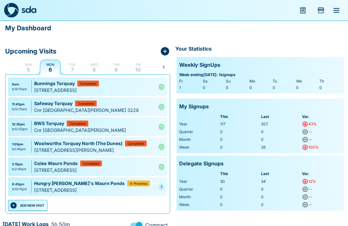
click at [161, 185] on icon "Pending" at bounding box center [162, 187] width 4 height 4
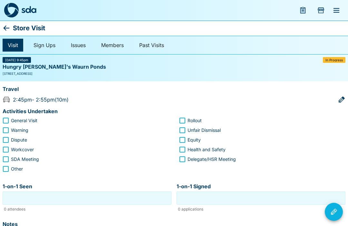
click at [6, 28] on icon at bounding box center [7, 27] width 6 height 5
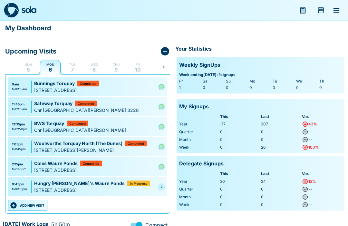
click at [161, 184] on link at bounding box center [161, 187] width 6 height 6
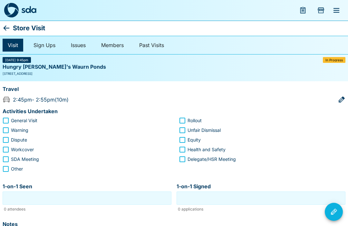
click at [4, 29] on icon at bounding box center [7, 28] width 8 height 8
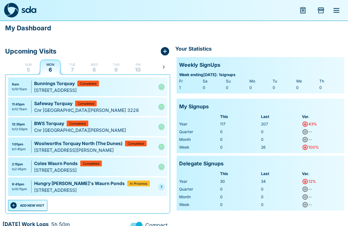
click at [160, 184] on link at bounding box center [161, 187] width 6 height 6
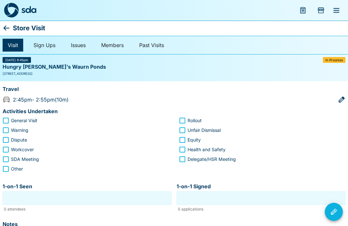
click at [5, 28] on icon at bounding box center [7, 27] width 6 height 5
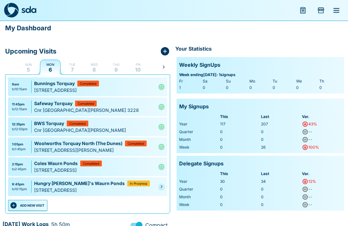
click at [164, 186] on link at bounding box center [161, 187] width 6 height 6
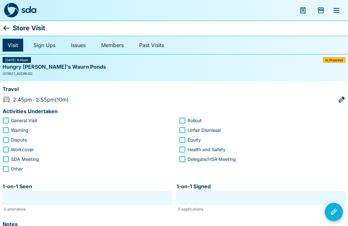
click at [4, 30] on icon at bounding box center [7, 28] width 8 height 8
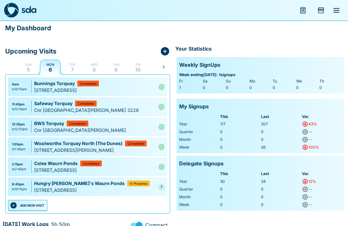
click at [164, 185] on link at bounding box center [161, 187] width 6 height 6
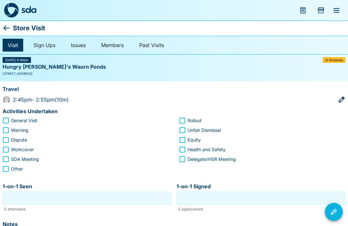
click at [5, 30] on icon at bounding box center [7, 28] width 8 height 8
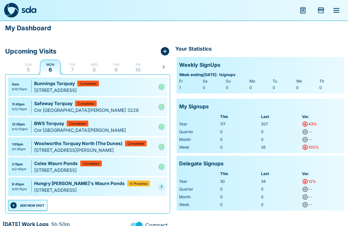
click at [159, 186] on link at bounding box center [161, 187] width 6 height 6
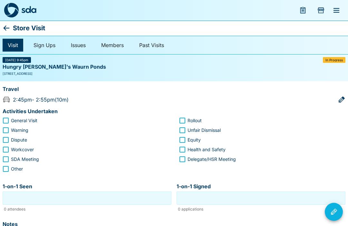
click at [8, 27] on icon at bounding box center [7, 28] width 8 height 8
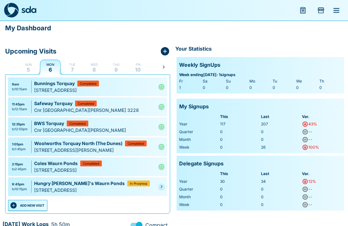
click at [163, 185] on icon "Pending" at bounding box center [162, 187] width 4 height 4
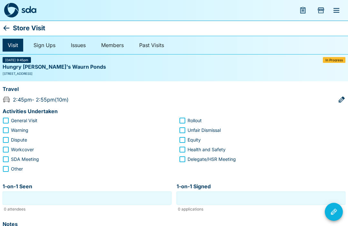
click at [7, 30] on icon at bounding box center [7, 28] width 8 height 8
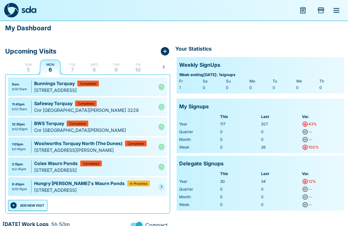
click at [160, 184] on link at bounding box center [161, 187] width 6 height 6
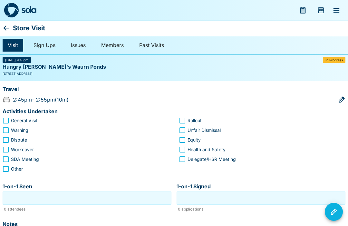
click at [6, 28] on icon at bounding box center [7, 27] width 6 height 5
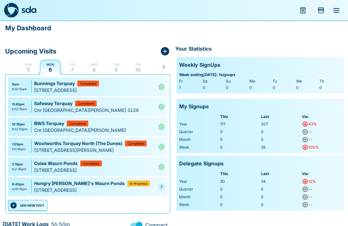
click at [163, 185] on link at bounding box center [161, 187] width 6 height 6
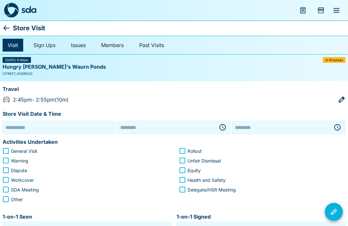
type input "**********"
type input "********"
click at [223, 125] on icon "button" at bounding box center [223, 128] width 8 height 8
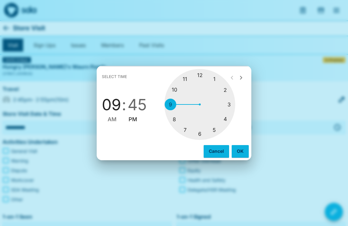
click at [225, 88] on div at bounding box center [200, 104] width 71 height 71
click at [186, 76] on div at bounding box center [200, 104] width 71 height 71
type input "********"
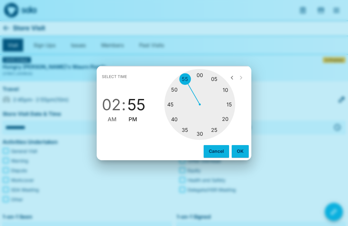
click at [238, 155] on button "OK" at bounding box center [240, 151] width 17 height 12
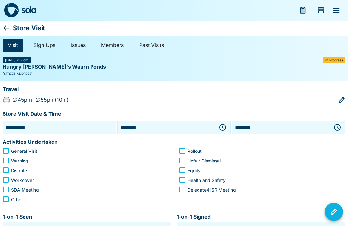
click at [337, 127] on icon "button" at bounding box center [338, 128] width 8 height 8
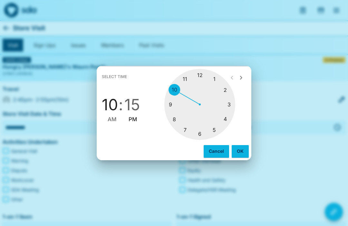
click at [230, 106] on div at bounding box center [200, 104] width 71 height 71
type input "********"
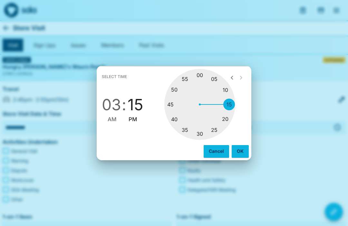
click at [232, 105] on div at bounding box center [200, 104] width 71 height 71
click at [241, 151] on button "OK" at bounding box center [240, 151] width 17 height 12
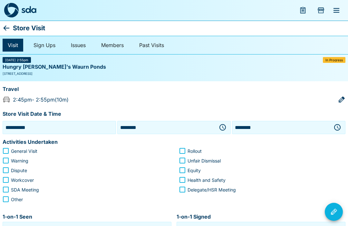
click at [187, 147] on label "Rollout" at bounding box center [258, 151] width 165 height 10
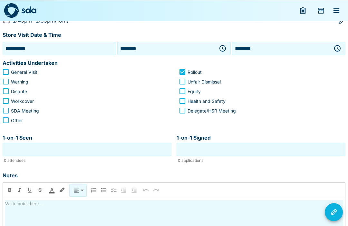
click at [94, 150] on input "1-on-1 Seen" at bounding box center [87, 149] width 166 height 10
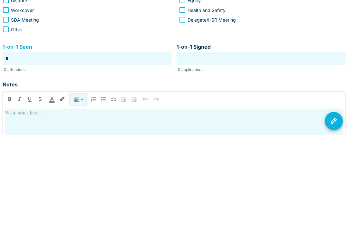
type input "*"
click at [246, 145] on input "1-on-1 Signed" at bounding box center [261, 150] width 166 height 10
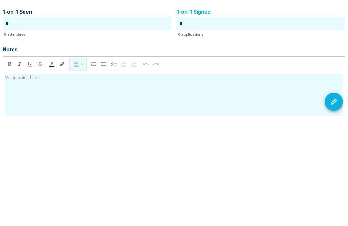
scroll to position [97, 0]
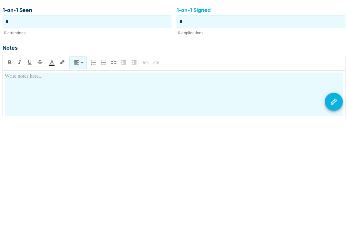
type input "*"
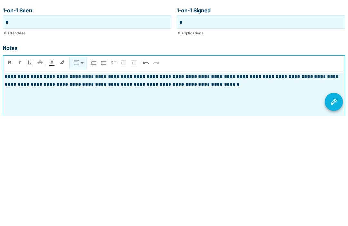
click at [334, 208] on icon "Visit Actions" at bounding box center [334, 212] width 8 height 8
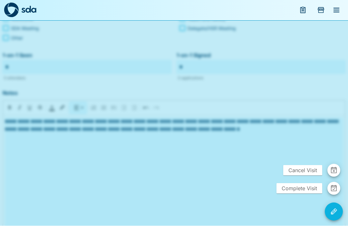
click at [305, 194] on span "Complete Visit" at bounding box center [300, 189] width 46 height 10
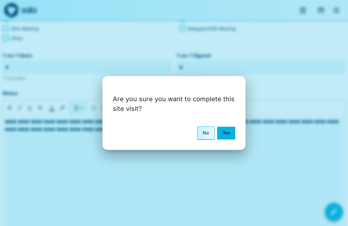
click at [227, 139] on button "Yes" at bounding box center [226, 133] width 18 height 12
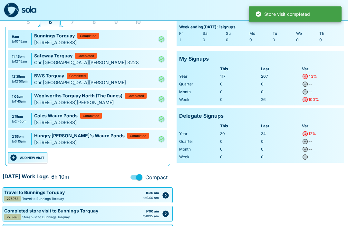
scroll to position [48, 0]
click at [35, 156] on button "ADD NEW VISIT" at bounding box center [27, 157] width 39 height 11
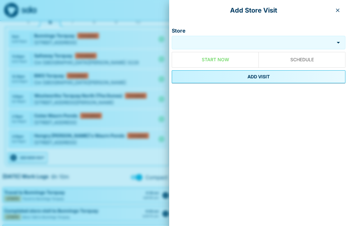
click at [230, 39] on input "Store" at bounding box center [253, 42] width 159 height 7
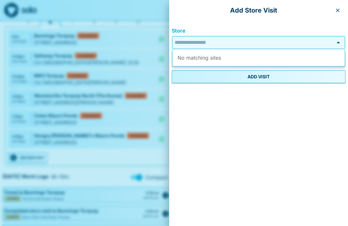
scroll to position [48, 0]
type input "*"
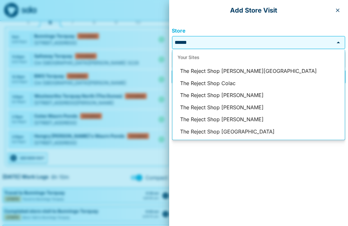
click at [259, 68] on li "The Reject Shop [PERSON_NAME][GEOGRAPHIC_DATA]" at bounding box center [259, 71] width 173 height 12
type input "**********"
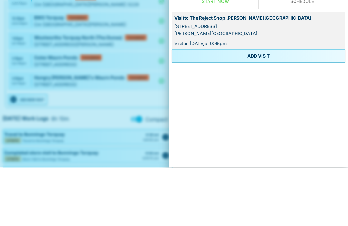
click at [267, 108] on button "ADD VISIT" at bounding box center [259, 114] width 174 height 13
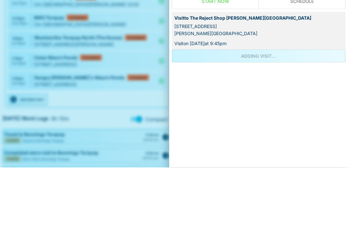
scroll to position [106, 0]
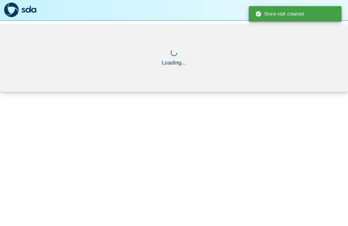
scroll to position [0, 0]
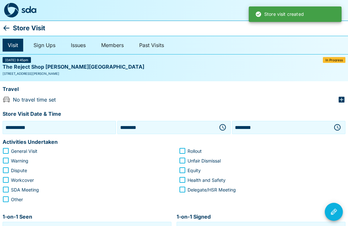
click at [222, 125] on icon "button" at bounding box center [223, 128] width 8 height 8
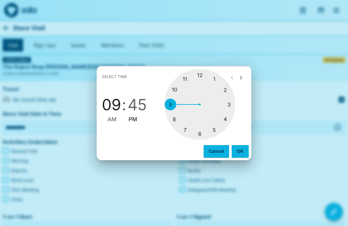
click at [229, 104] on div at bounding box center [200, 104] width 71 height 71
click at [196, 131] on div at bounding box center [200, 104] width 71 height 71
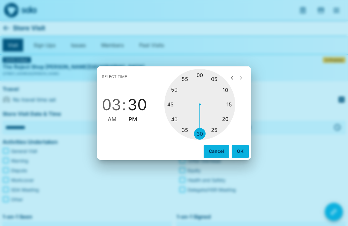
type input "********"
click at [236, 151] on button "OK" at bounding box center [240, 151] width 17 height 12
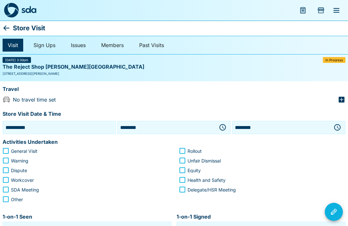
click at [340, 126] on icon "button" at bounding box center [338, 128] width 8 height 8
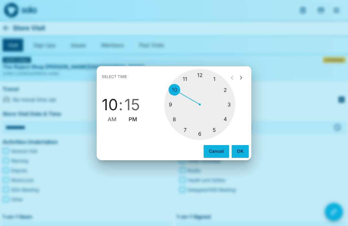
click at [226, 120] on div at bounding box center [200, 104] width 71 height 71
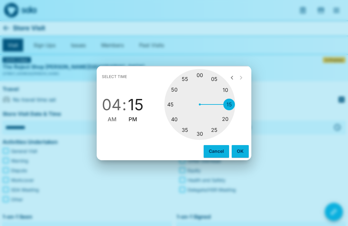
click at [196, 73] on div at bounding box center [200, 104] width 71 height 71
type input "********"
click at [240, 153] on button "OK" at bounding box center [240, 151] width 17 height 12
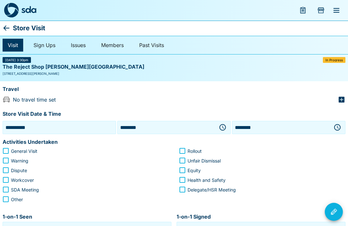
click at [344, 99] on icon "button" at bounding box center [342, 100] width 6 height 6
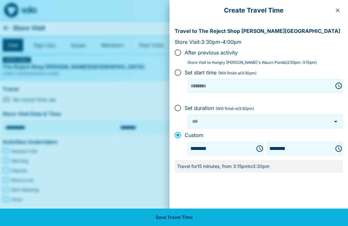
click at [186, 217] on button "Save Travel Time" at bounding box center [174, 217] width 348 height 17
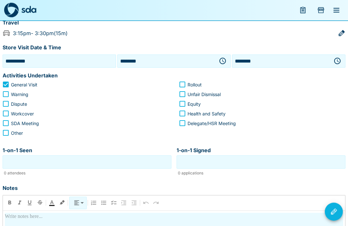
scroll to position [66, 0]
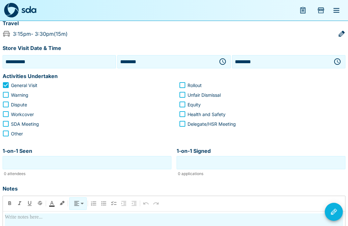
click at [75, 161] on input "1-on-1 Seen" at bounding box center [87, 163] width 166 height 10
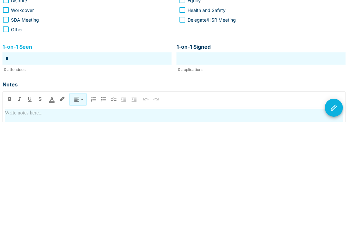
type input "*"
click at [259, 158] on input "1-on-1 Signed" at bounding box center [261, 163] width 166 height 10
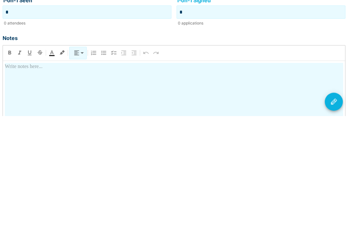
scroll to position [107, 0]
type input "*"
click at [124, 173] on div at bounding box center [174, 229] width 339 height 113
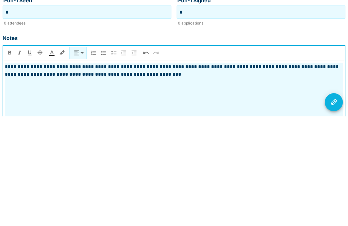
click at [335, 208] on icon "Visit Actions" at bounding box center [334, 212] width 8 height 8
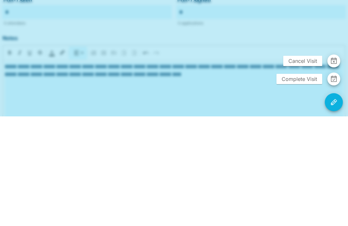
scroll to position [162, 0]
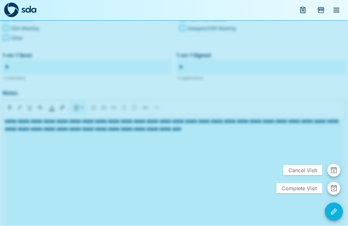
click at [299, 194] on span "Complete Visit" at bounding box center [300, 189] width 46 height 10
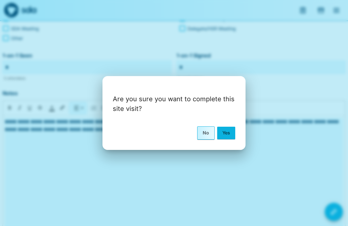
click at [228, 139] on button "Yes" at bounding box center [226, 133] width 18 height 12
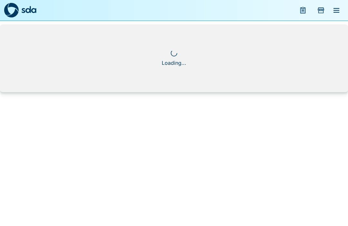
scroll to position [0, 0]
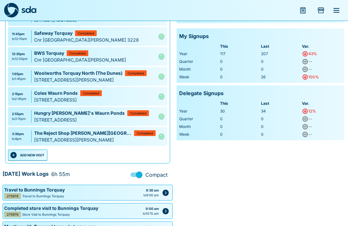
scroll to position [70, 0]
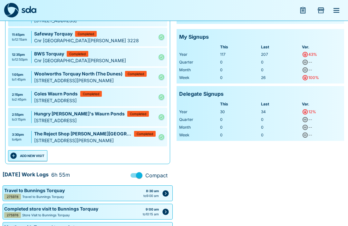
click at [29, 152] on button "ADD NEW VISIT" at bounding box center [27, 155] width 39 height 11
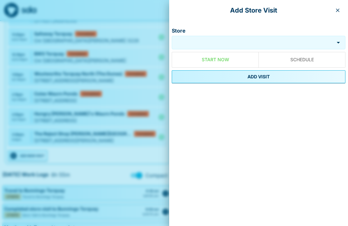
click at [214, 44] on input "Store" at bounding box center [253, 42] width 159 height 7
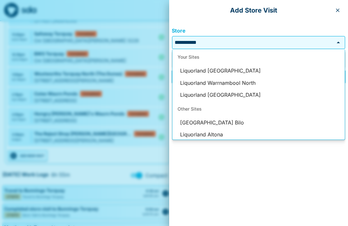
scroll to position [0, 0]
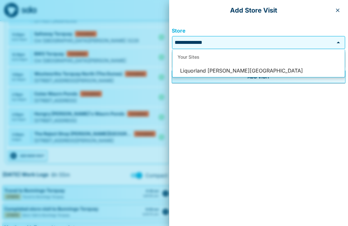
click at [233, 74] on li "Liquorland [PERSON_NAME][GEOGRAPHIC_DATA]" at bounding box center [259, 71] width 173 height 12
type input "**********"
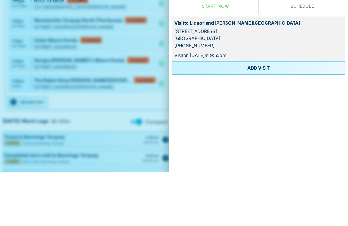
click at [266, 115] on button "ADD VISIT" at bounding box center [259, 121] width 174 height 13
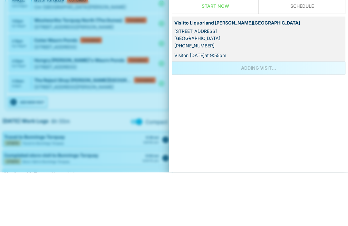
scroll to position [124, 0]
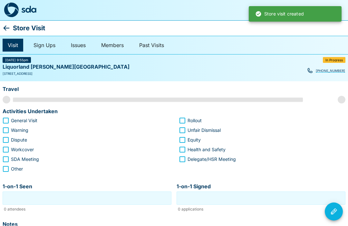
scroll to position [0, 0]
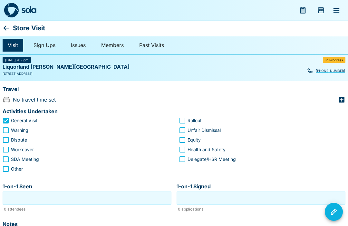
click at [70, 199] on input "1-on-1 Seen" at bounding box center [87, 198] width 166 height 10
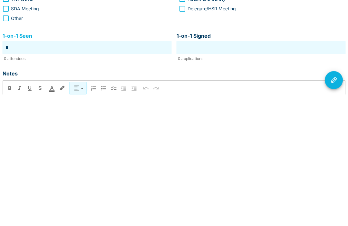
type input "*"
click at [259, 175] on input "1-on-1 Signed" at bounding box center [261, 180] width 166 height 10
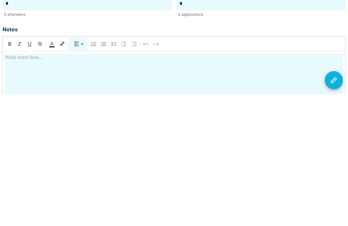
scroll to position [70, 0]
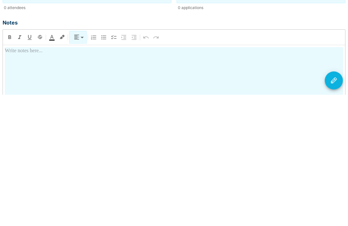
type input "*"
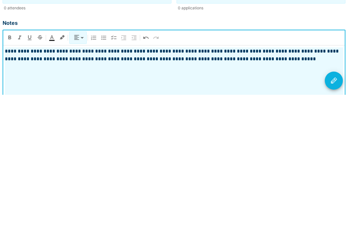
click at [339, 203] on button "Visit Actions" at bounding box center [334, 212] width 18 height 18
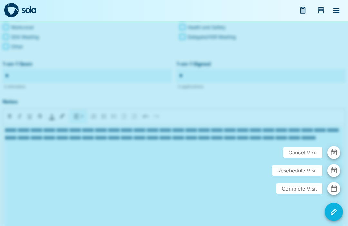
click at [303, 187] on span "Complete Visit" at bounding box center [300, 189] width 46 height 10
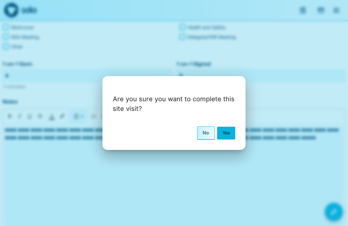
click at [228, 131] on button "Yes" at bounding box center [226, 133] width 18 height 12
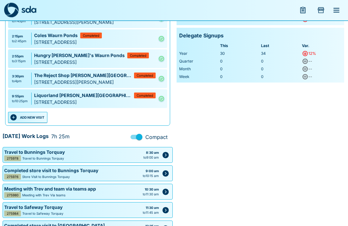
scroll to position [127, 0]
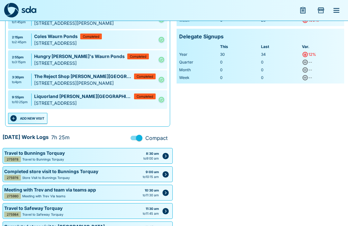
click at [25, 116] on button "ADD NEW VISIT" at bounding box center [27, 118] width 39 height 11
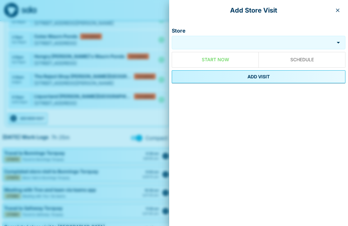
click at [235, 40] on input "Store" at bounding box center [253, 42] width 159 height 7
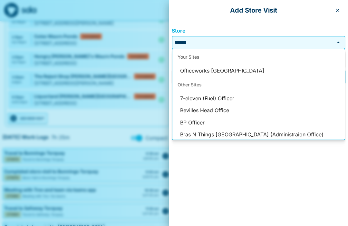
click at [231, 69] on li "Officeworks [GEOGRAPHIC_DATA]" at bounding box center [259, 71] width 173 height 12
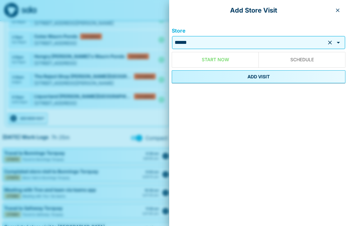
type input "**********"
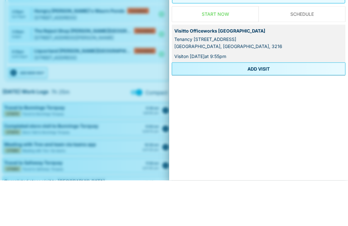
click at [266, 108] on button "ADD VISIT" at bounding box center [259, 114] width 174 height 13
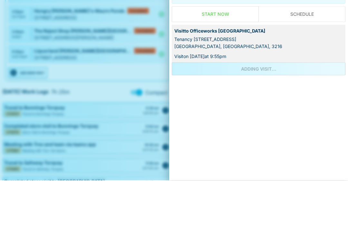
scroll to position [173, 0]
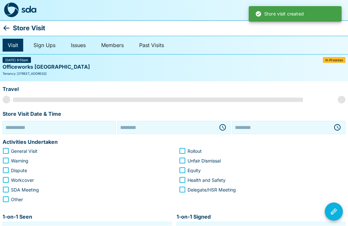
type input "**********"
type input "********"
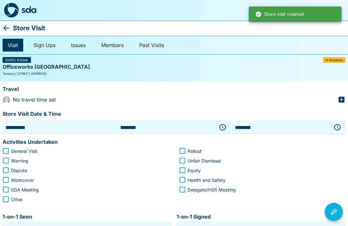
click at [225, 126] on icon "button" at bounding box center [223, 128] width 8 height 8
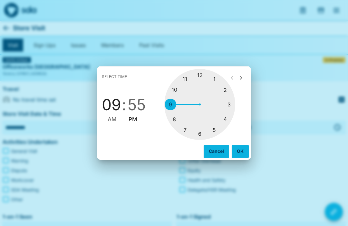
click at [213, 148] on button "Cancel" at bounding box center [216, 151] width 25 height 12
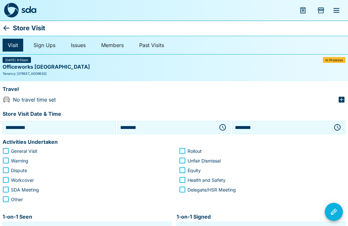
click at [6, 26] on icon at bounding box center [7, 28] width 8 height 8
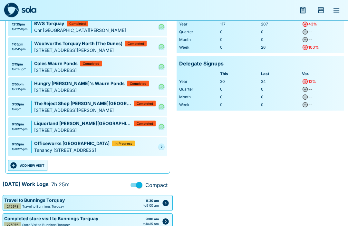
scroll to position [102, 0]
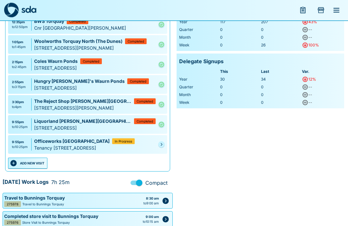
click at [160, 143] on icon "Pending" at bounding box center [162, 145] width 4 height 4
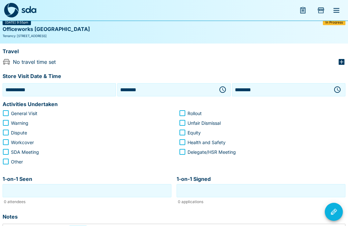
click at [223, 86] on icon "button" at bounding box center [223, 89] width 6 height 6
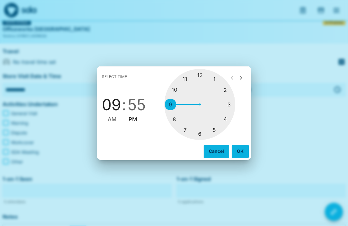
click at [226, 129] on div at bounding box center [200, 104] width 71 height 71
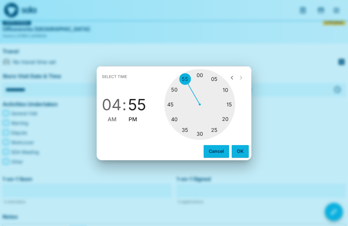
click at [199, 140] on div at bounding box center [200, 104] width 71 height 71
type input "********"
click at [240, 157] on button "OK" at bounding box center [240, 151] width 17 height 12
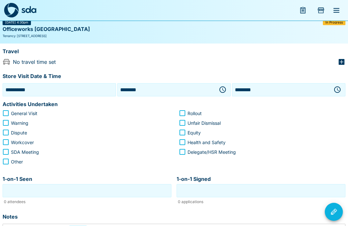
click at [340, 87] on icon "button" at bounding box center [338, 90] width 8 height 8
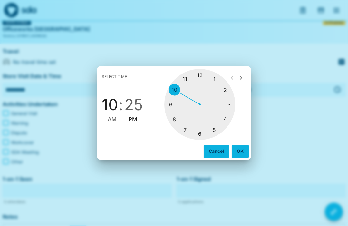
click at [215, 140] on div at bounding box center [200, 104] width 71 height 71
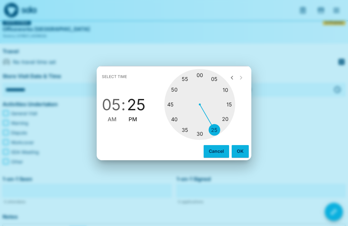
click at [201, 85] on div at bounding box center [200, 104] width 71 height 71
type input "********"
click at [239, 157] on button "OK" at bounding box center [240, 151] width 17 height 12
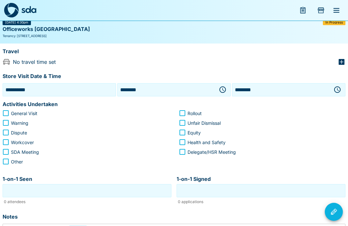
click at [65, 194] on input "1-on-1 Seen" at bounding box center [87, 191] width 166 height 10
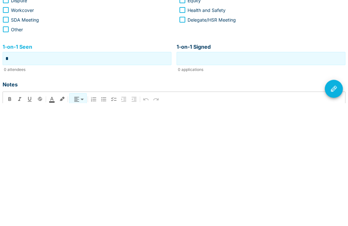
type input "*"
click at [247, 177] on input "1-on-1 Signed" at bounding box center [261, 182] width 166 height 10
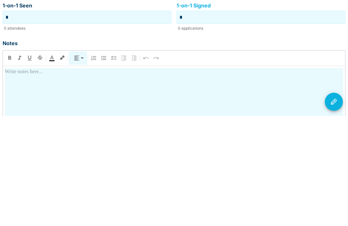
scroll to position [106, 0]
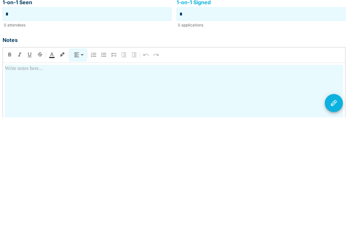
type input "*"
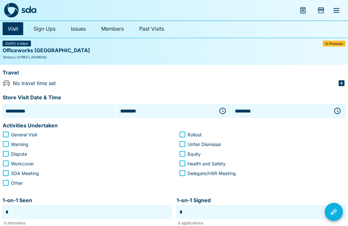
scroll to position [0, 0]
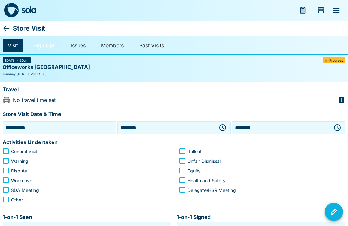
click at [44, 45] on link "Sign Ups" at bounding box center [44, 45] width 32 height 13
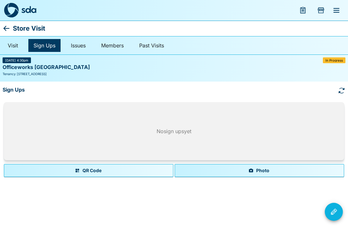
click at [265, 169] on button "Photo" at bounding box center [260, 170] width 170 height 13
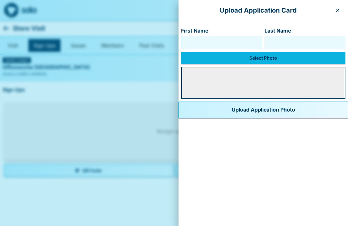
click at [189, 41] on input "First Name" at bounding box center [221, 42] width 75 height 10
type input "******"
click at [300, 42] on input "Last Name" at bounding box center [305, 42] width 75 height 10
type input "******"
click at [251, 59] on label "Select Photo" at bounding box center [263, 58] width 165 height 12
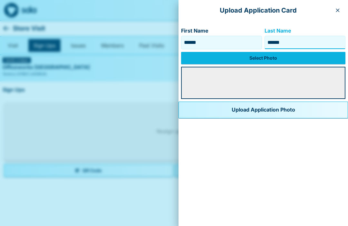
click at [0, 0] on input "Select Photo" at bounding box center [0, 0] width 0 height 0
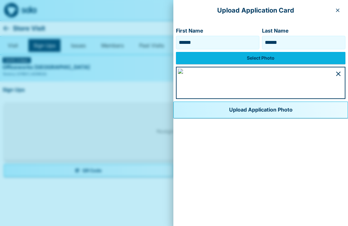
scroll to position [364, 0]
click at [186, 118] on button "Upload Application Photo" at bounding box center [261, 110] width 175 height 17
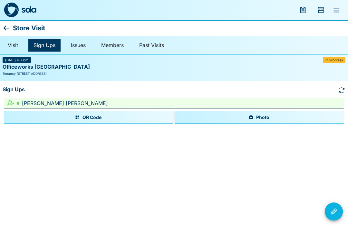
click at [335, 208] on icon "Visit Actions" at bounding box center [334, 212] width 8 height 8
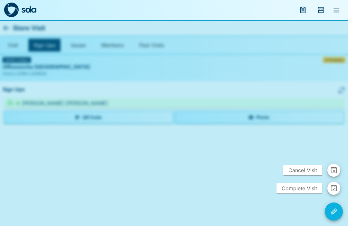
click at [301, 186] on span "Complete Visit" at bounding box center [300, 189] width 46 height 10
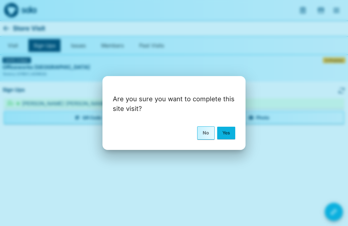
click at [226, 133] on button "Yes" at bounding box center [226, 133] width 18 height 12
